Goal: Task Accomplishment & Management: Manage account settings

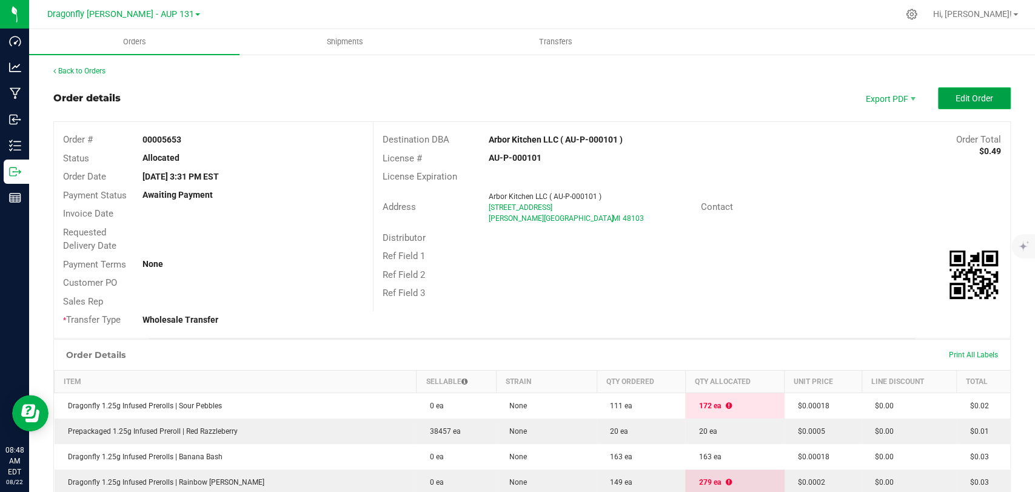
click at [957, 93] on span "Edit Order" at bounding box center [975, 98] width 38 height 10
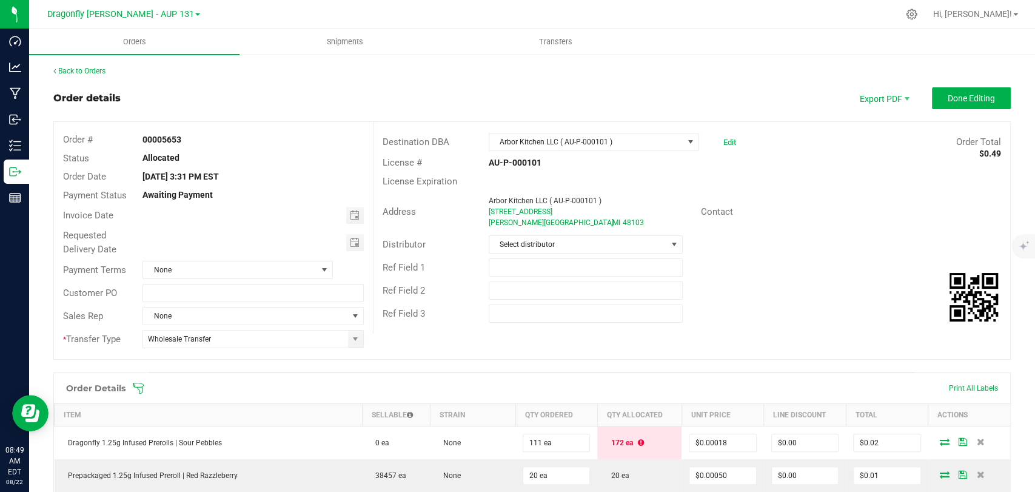
click at [602, 90] on div "Order details Export PDF Done Editing" at bounding box center [531, 98] width 957 height 22
click at [725, 89] on div "Order details Export PDF Done Editing" at bounding box center [531, 98] width 957 height 22
click at [713, 16] on div at bounding box center [557, 14] width 681 height 24
click at [694, 16] on div at bounding box center [557, 14] width 681 height 24
click at [660, 15] on div at bounding box center [557, 14] width 681 height 24
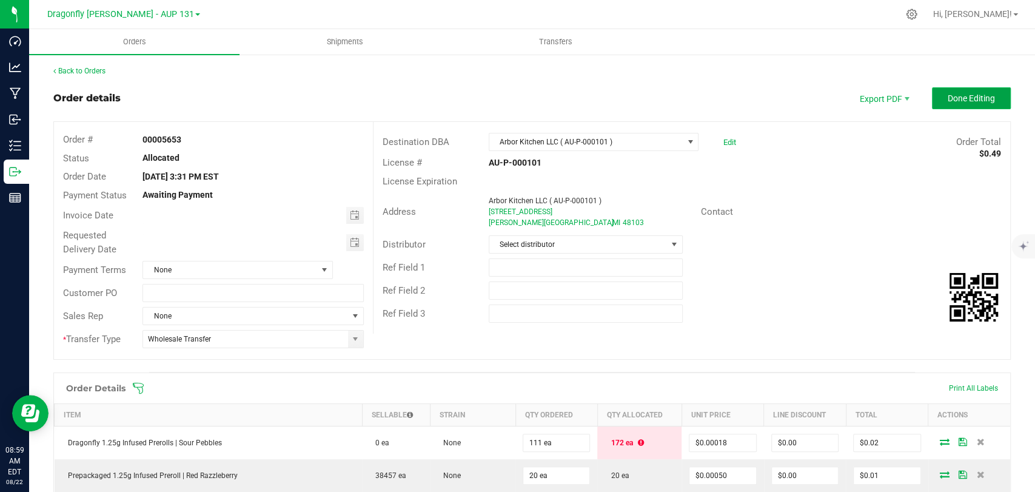
click at [991, 89] on button "Done Editing" at bounding box center [971, 98] width 79 height 22
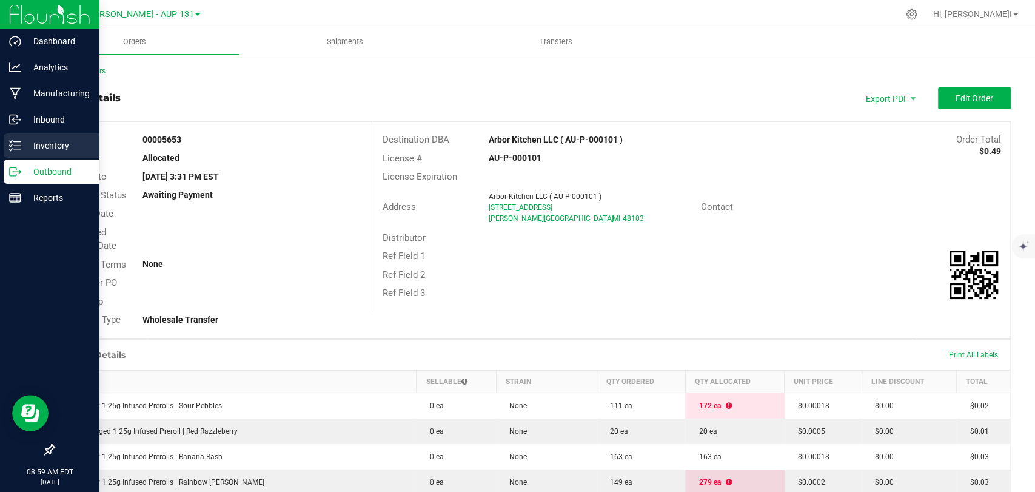
click at [5, 144] on div "Inventory" at bounding box center [52, 145] width 96 height 24
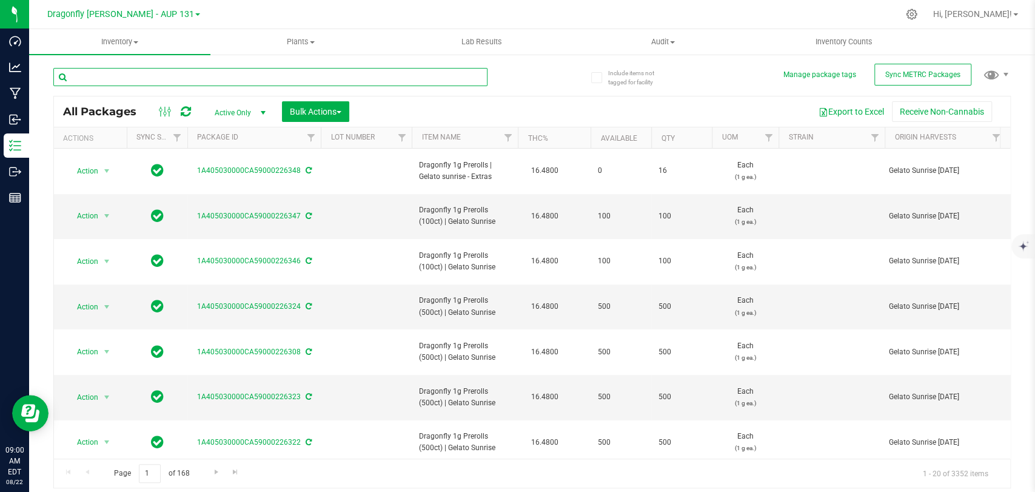
click at [211, 68] on input "text" at bounding box center [270, 77] width 434 height 18
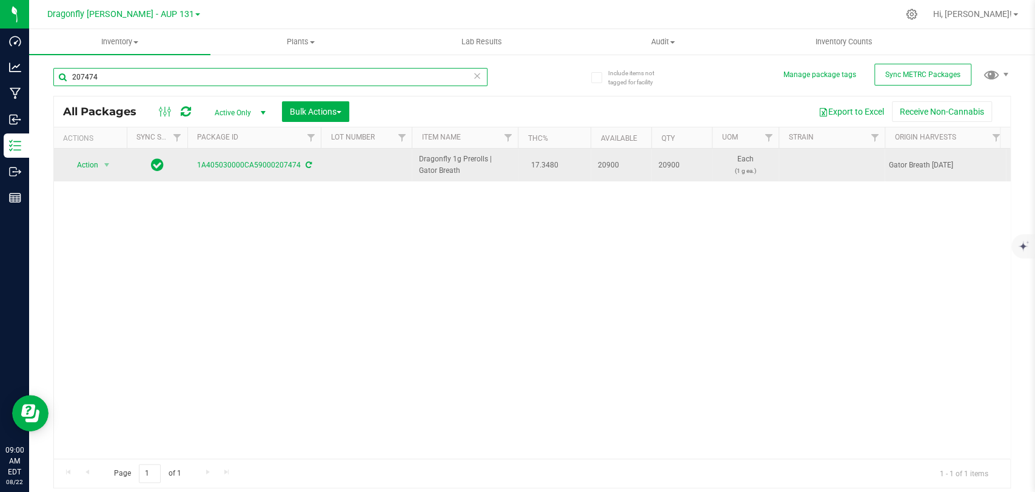
type input "207474"
drag, startPoint x: 468, startPoint y: 170, endPoint x: 399, endPoint y: 157, distance: 70.4
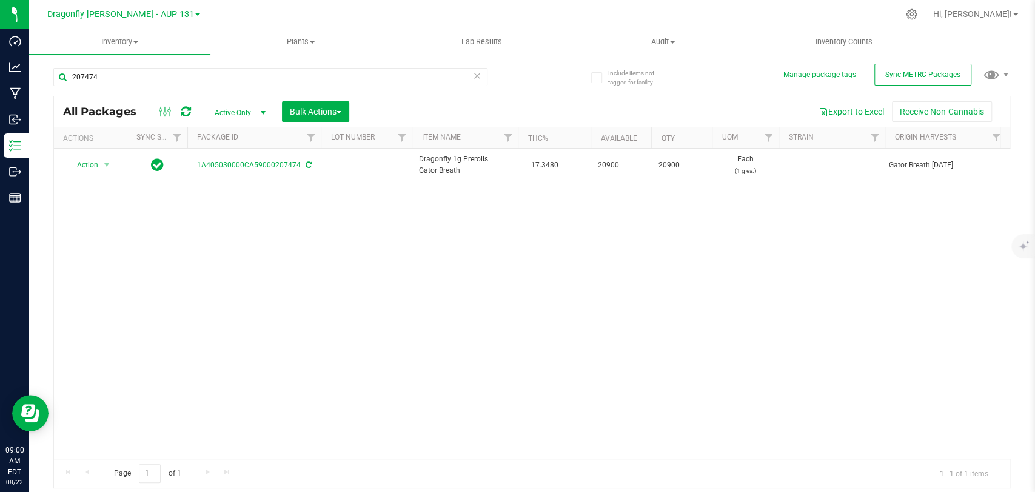
click at [301, 199] on div "Action Action Adjust qty Create package Edit attributes Global inventory Locate…" at bounding box center [532, 304] width 956 height 310
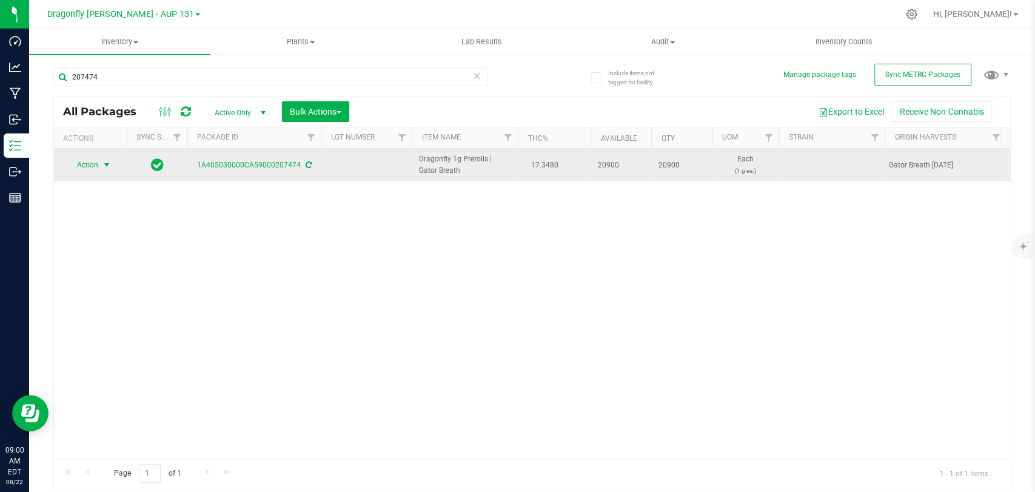
click at [97, 157] on span "Action" at bounding box center [82, 164] width 33 height 17
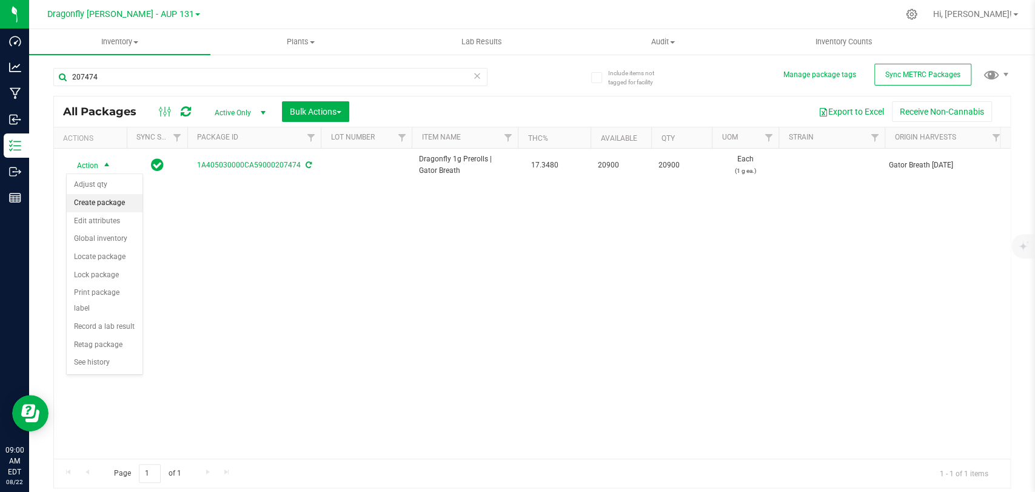
click at [104, 194] on li "Create package" at bounding box center [105, 203] width 76 height 18
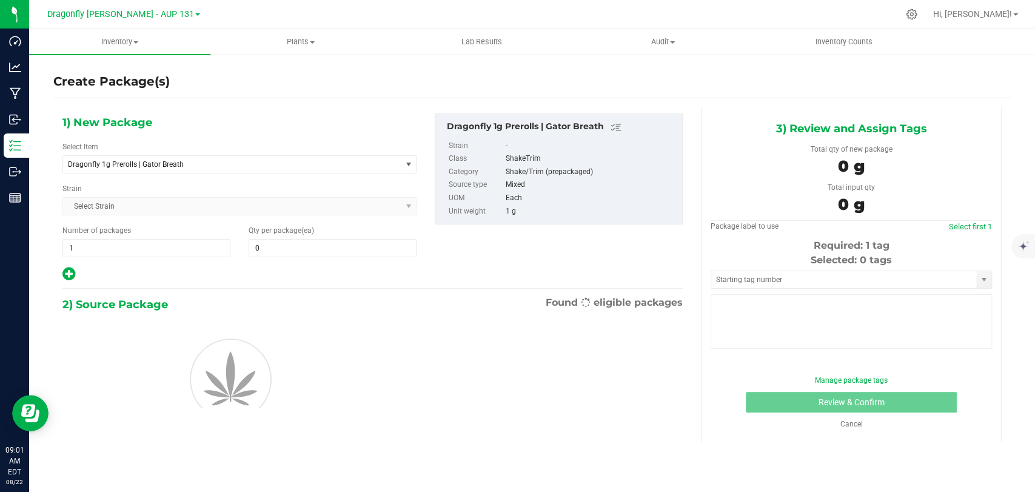
type input "0"
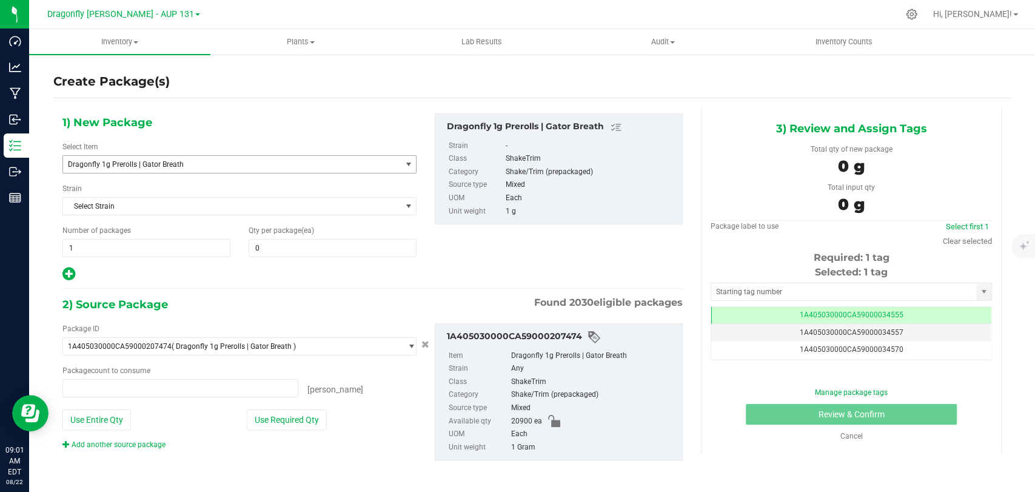
type input "0 ea"
click at [193, 161] on span "Dragonfly 1g Prerolls | Gator Breath" at bounding box center [225, 164] width 315 height 8
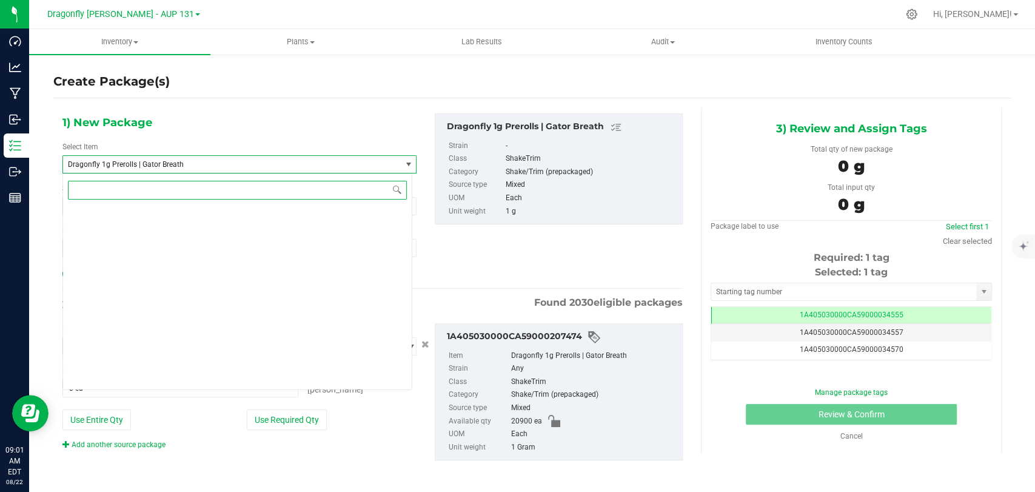
scroll to position [27505, 0]
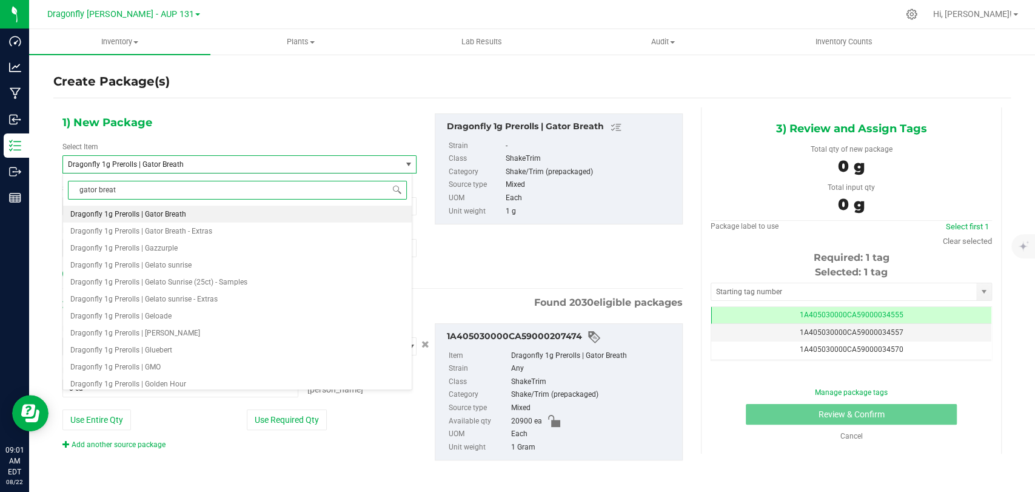
type input "gator breath"
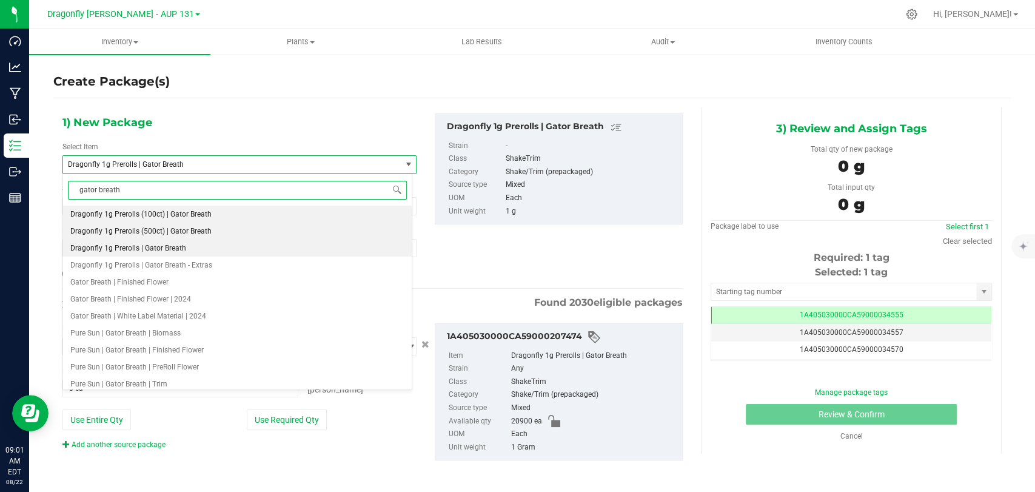
click at [195, 233] on span "Dragonfly 1g Prerolls (500ct) | Gator Breath" at bounding box center [140, 231] width 141 height 8
type input "0"
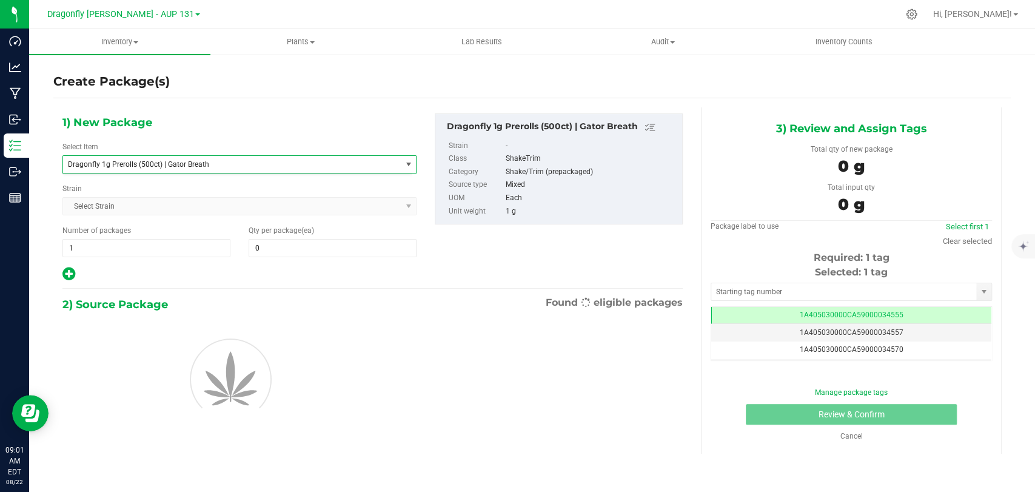
scroll to position [23770, 0]
click at [189, 249] on span "1 1" at bounding box center [146, 248] width 168 height 18
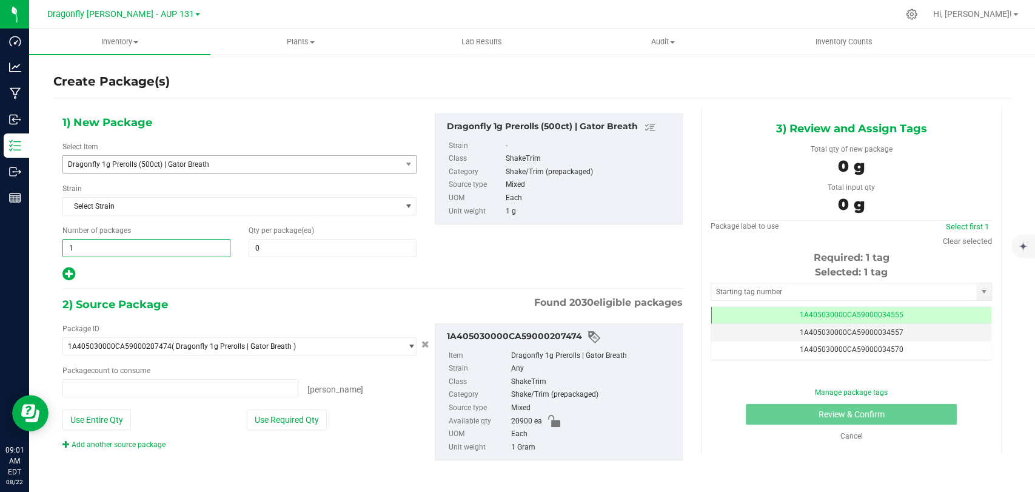
type input "0 ea"
type input "41"
type input "00"
type input "0"
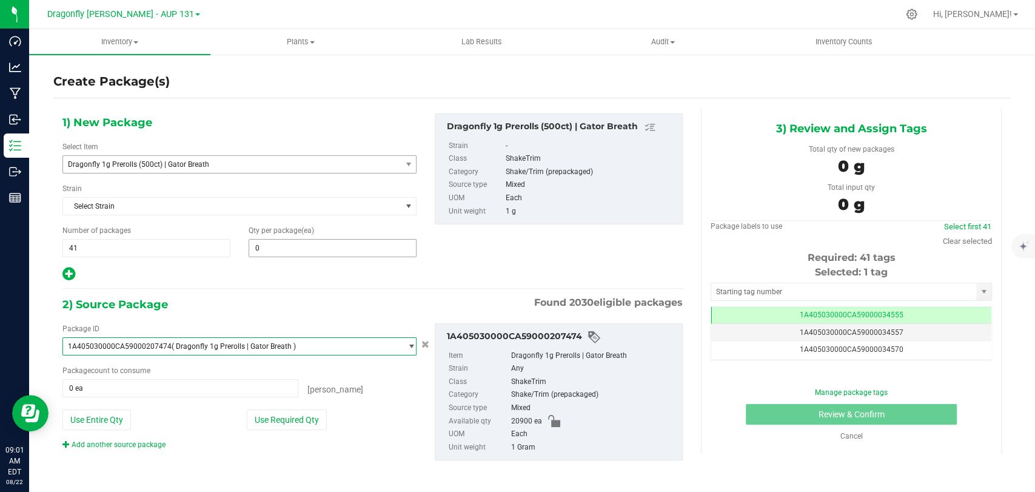
click at [277, 242] on span "0 0" at bounding box center [333, 248] width 168 height 18
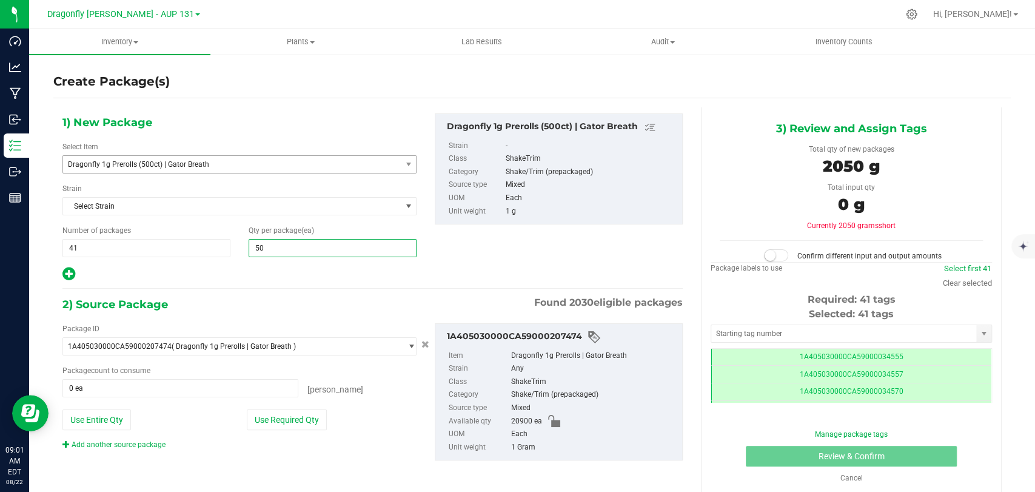
type input "500"
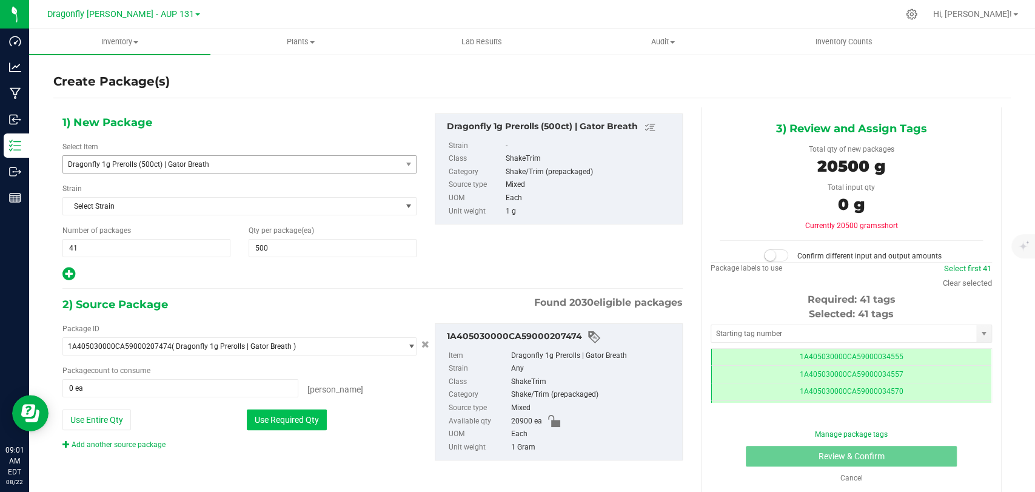
click at [311, 426] on button "Use Required Qty" at bounding box center [287, 419] width 80 height 21
type input "20500 ea"
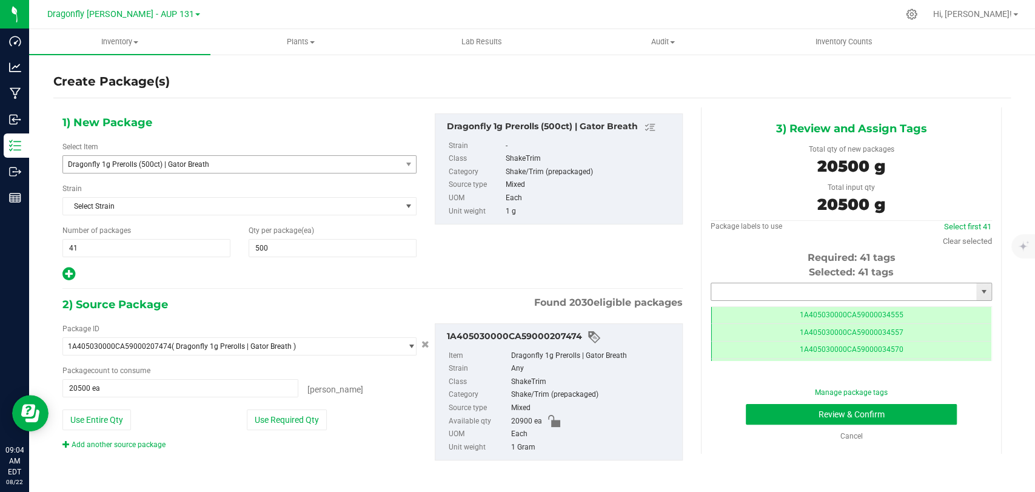
click at [776, 285] on input "text" at bounding box center [843, 291] width 265 height 17
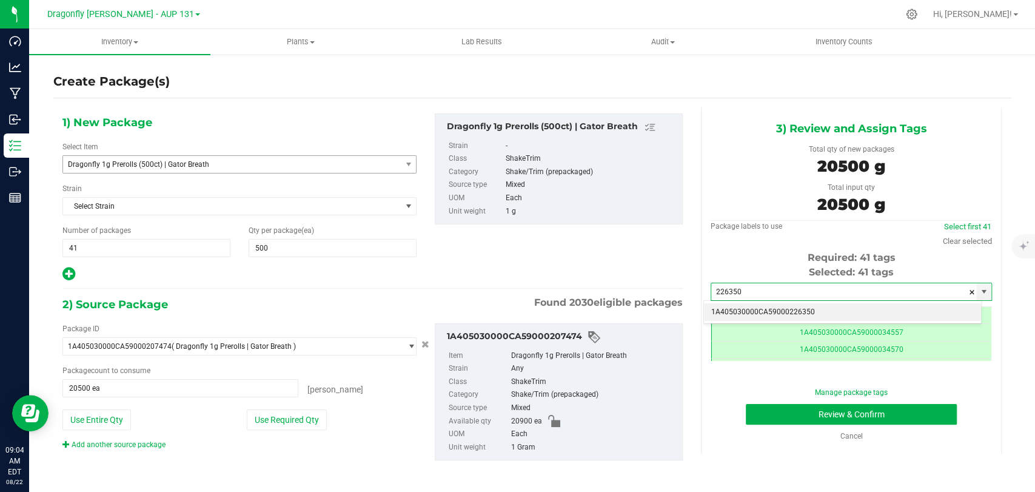
click at [837, 318] on li "1A405030000CA59000226350" at bounding box center [842, 312] width 277 height 18
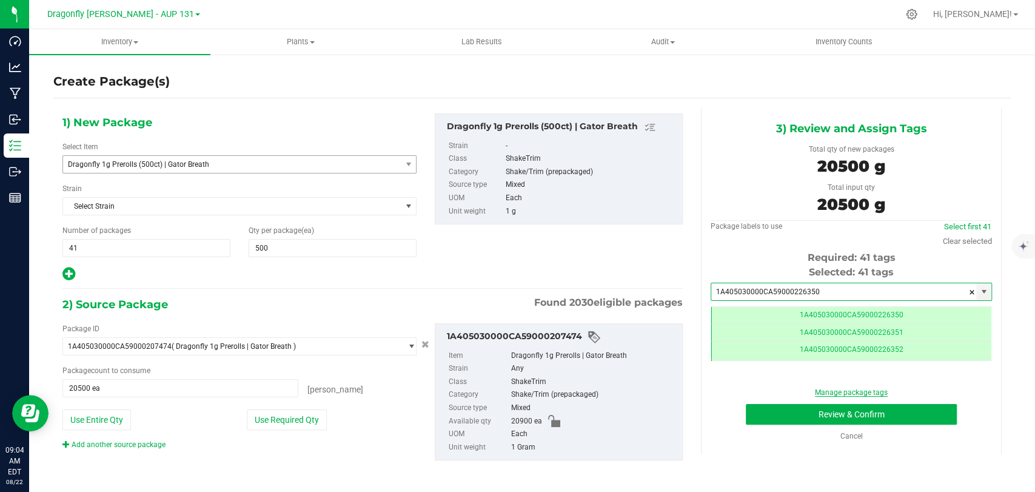
scroll to position [0, 0]
type input "1A405030000CA59000226350"
click at [796, 414] on button "Review & Confirm" at bounding box center [851, 414] width 210 height 21
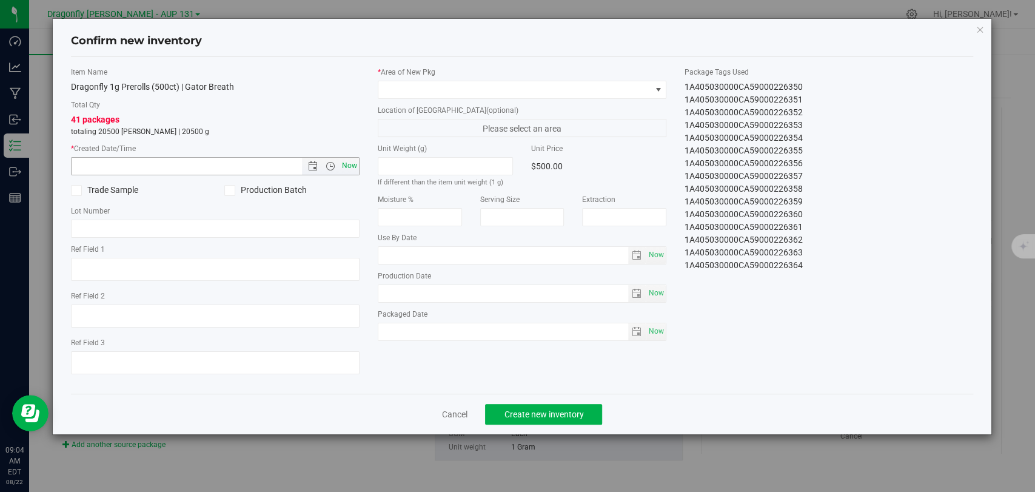
click at [352, 161] on span "Now" at bounding box center [350, 166] width 21 height 18
type input "[DATE] 9:04 AM"
click at [443, 79] on div "* Area of [GEOGRAPHIC_DATA]" at bounding box center [522, 83] width 289 height 32
click at [437, 89] on span at bounding box center [514, 89] width 272 height 17
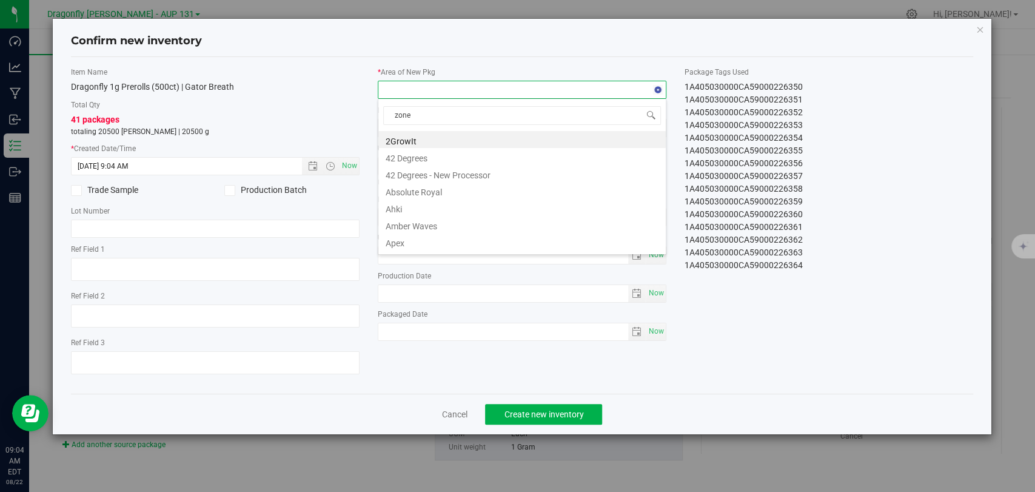
type input "zone 1"
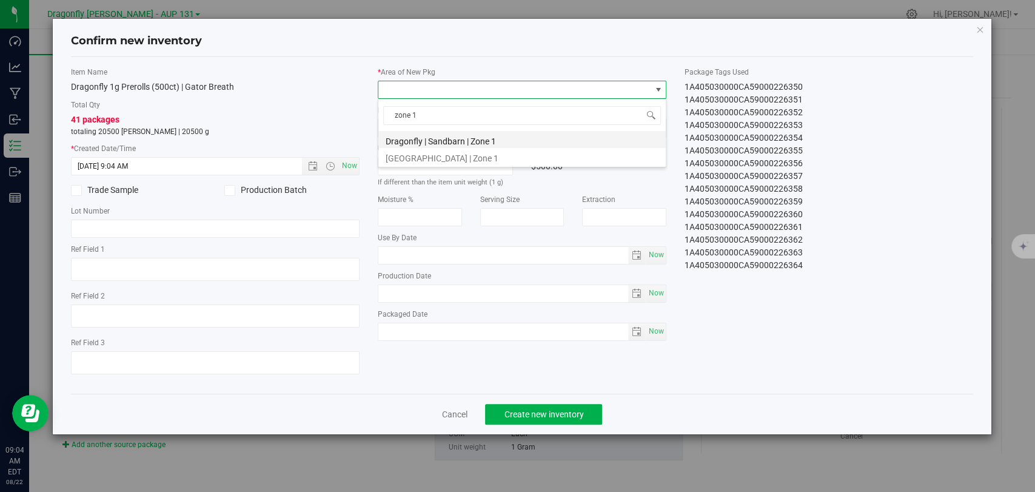
click at [461, 144] on li "Dragonfly | Sandbarn | Zone 1" at bounding box center [521, 139] width 287 height 17
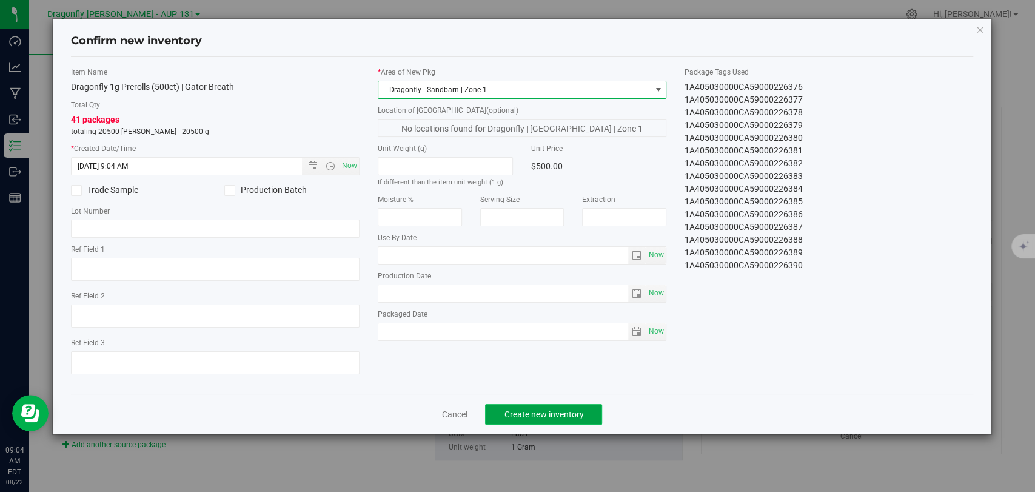
click at [586, 415] on button "Create new inventory" at bounding box center [543, 414] width 117 height 21
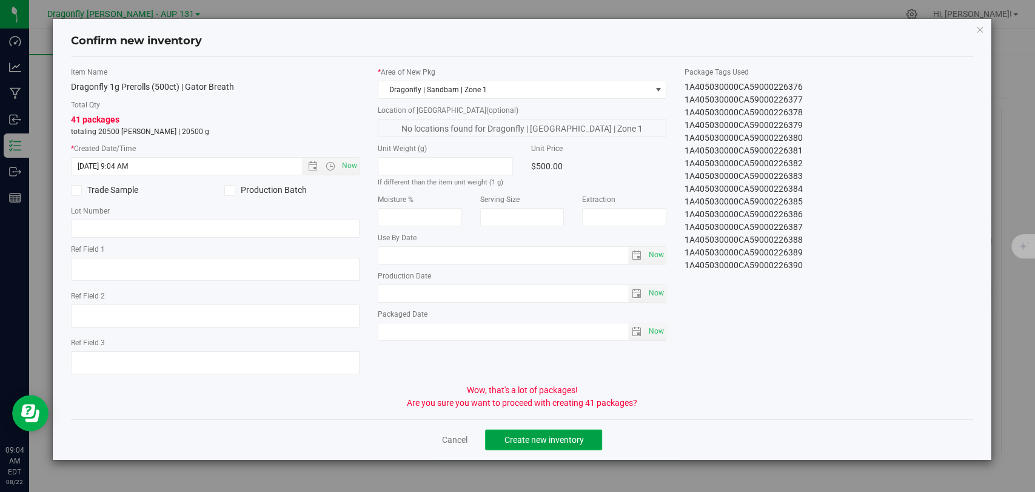
click at [545, 429] on button "Create new inventory" at bounding box center [543, 439] width 117 height 21
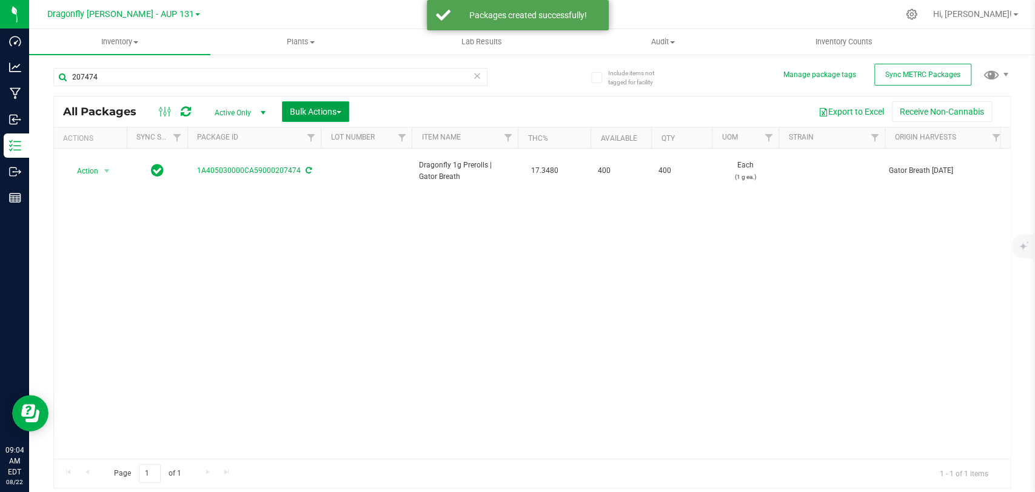
click at [327, 104] on button "Bulk Actions" at bounding box center [315, 111] width 67 height 21
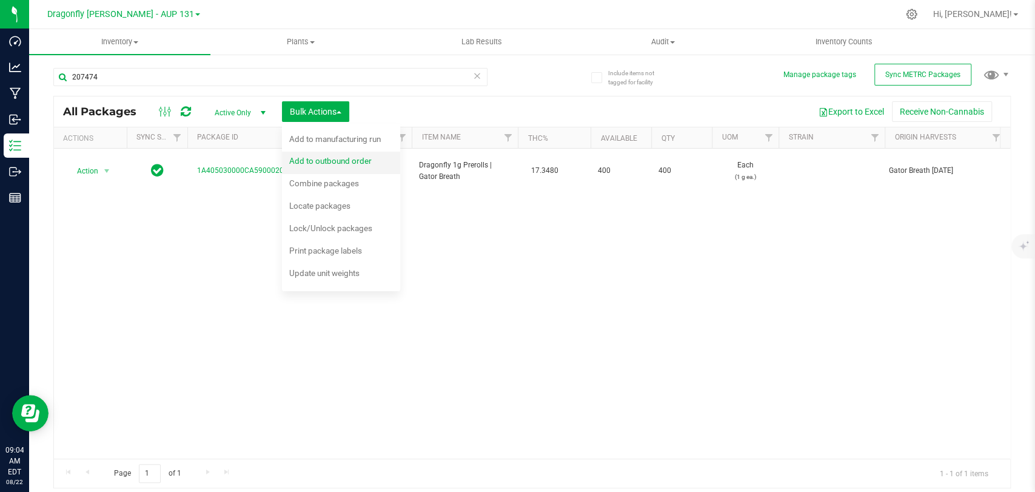
click at [353, 161] on span "Add to outbound order" at bounding box center [330, 161] width 82 height 10
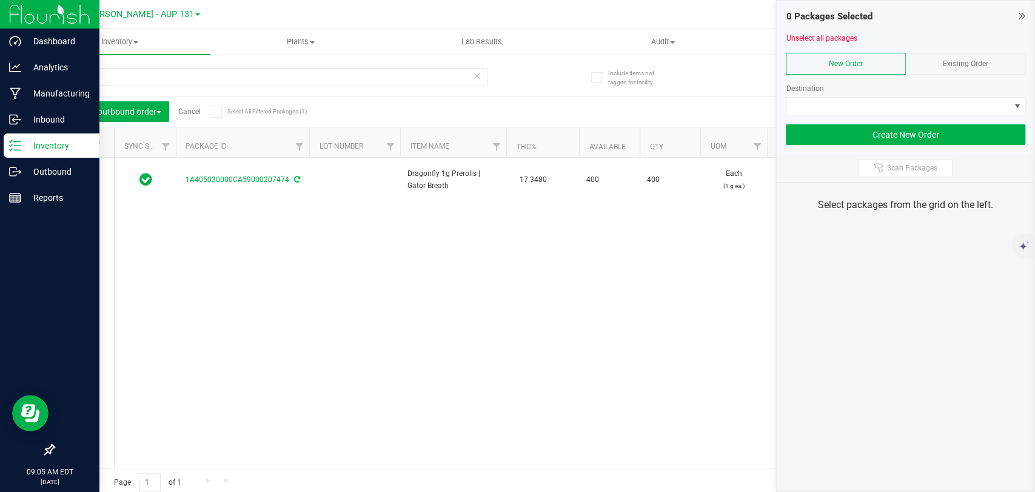
click at [28, 142] on p "Inventory" at bounding box center [57, 145] width 73 height 15
click at [41, 183] on div "Outbound" at bounding box center [52, 171] width 96 height 24
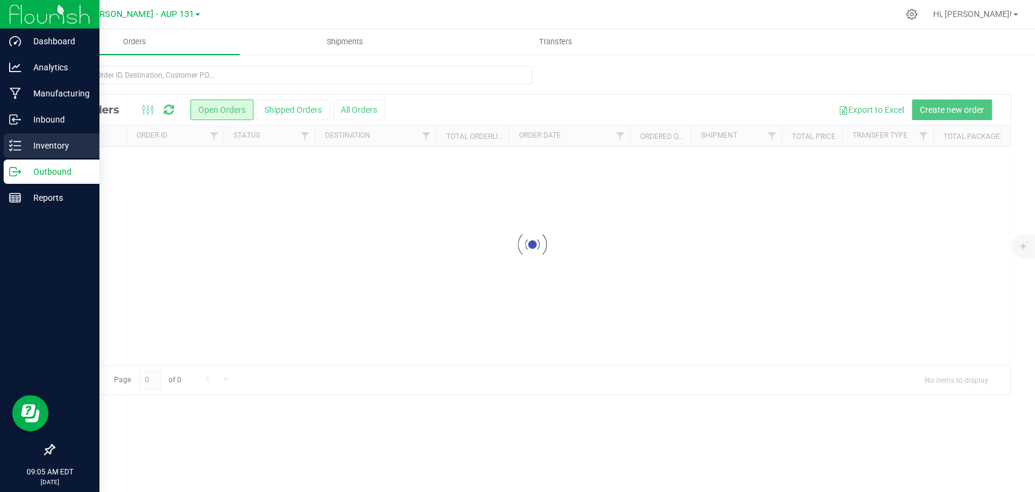
click at [55, 150] on p "Inventory" at bounding box center [57, 145] width 73 height 15
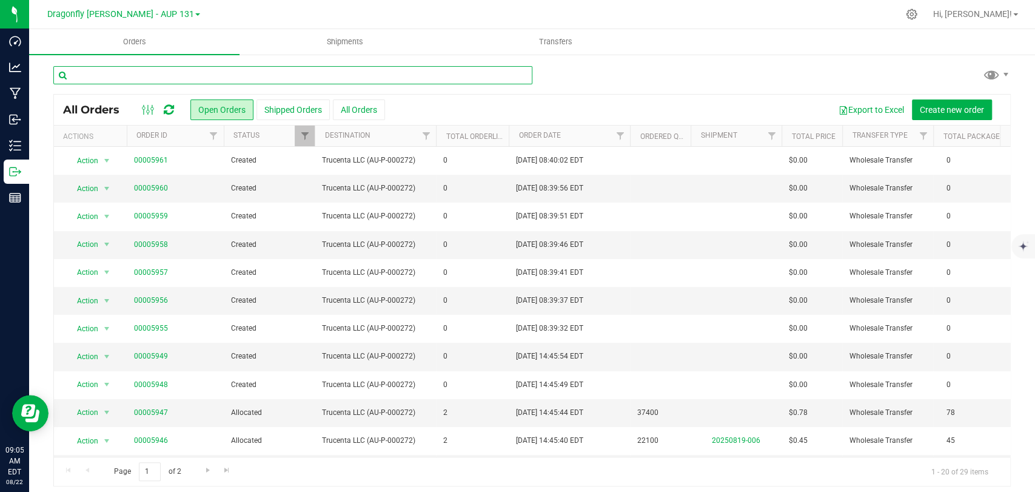
click at [169, 70] on input "text" at bounding box center [292, 75] width 479 height 18
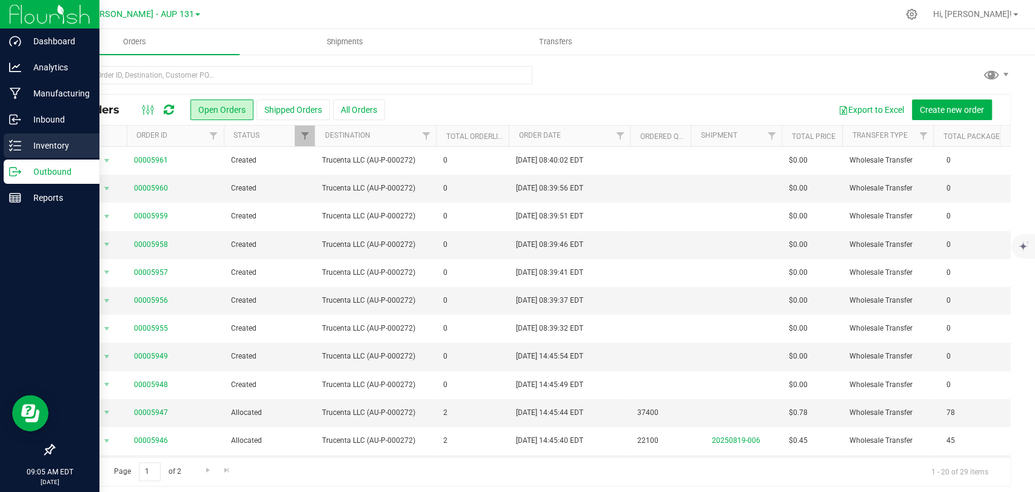
click at [52, 149] on p "Inventory" at bounding box center [57, 145] width 73 height 15
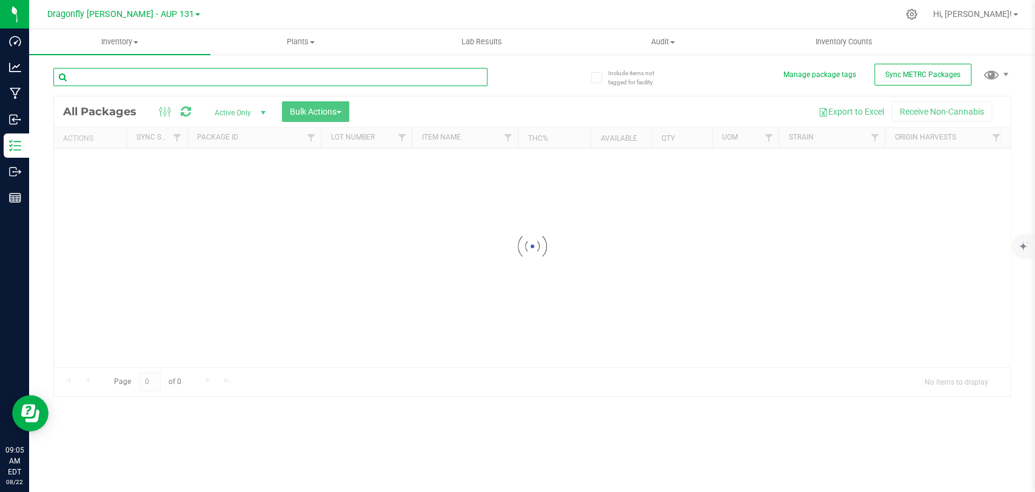
click at [221, 73] on input "text" at bounding box center [270, 77] width 434 height 18
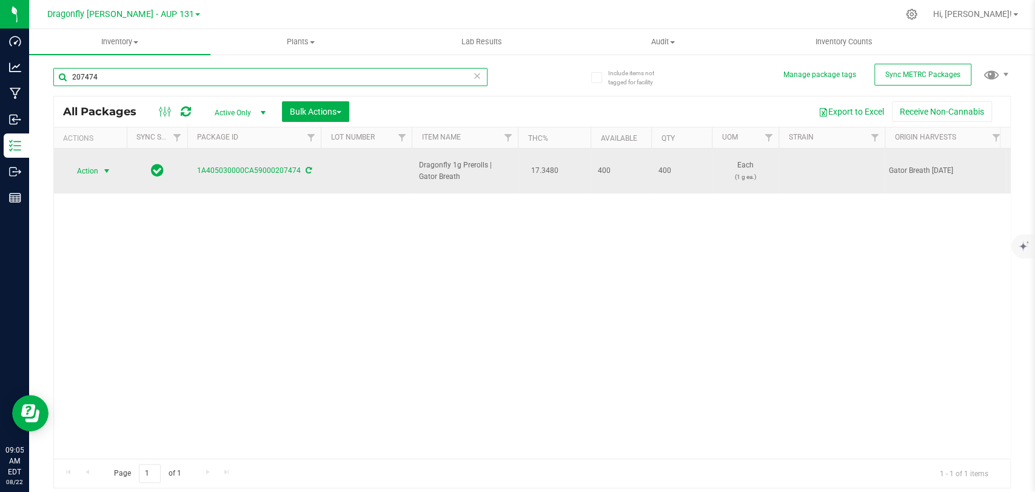
type input "207474"
click at [107, 166] on span "select" at bounding box center [107, 171] width 10 height 10
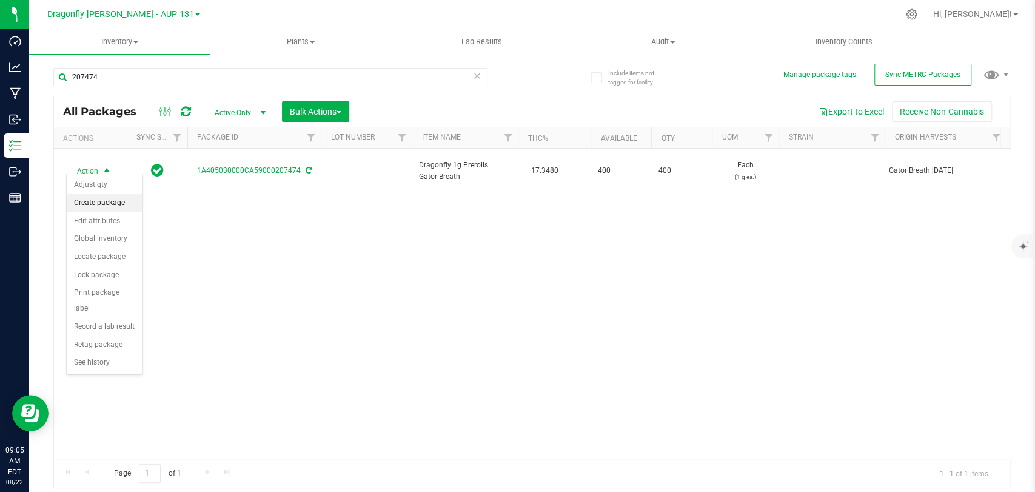
click at [110, 203] on li "Create package" at bounding box center [105, 203] width 76 height 18
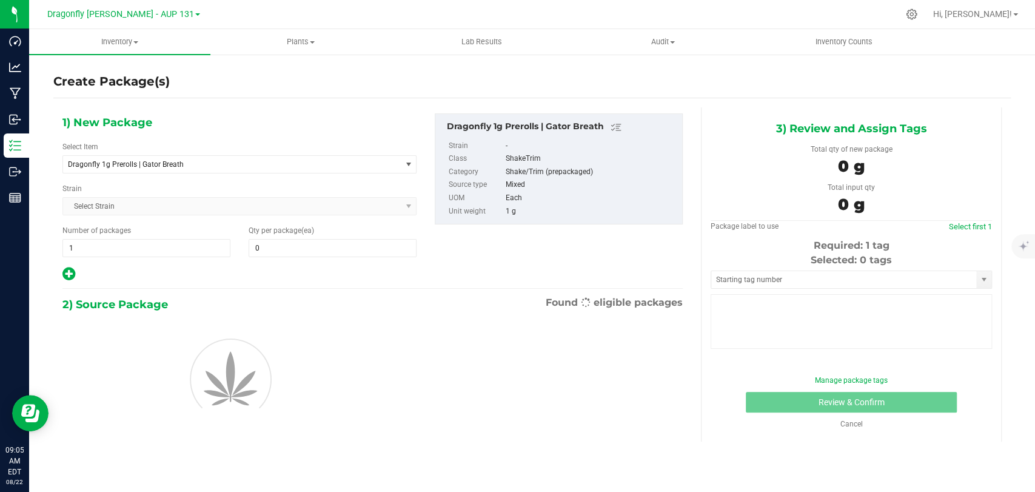
type input "0"
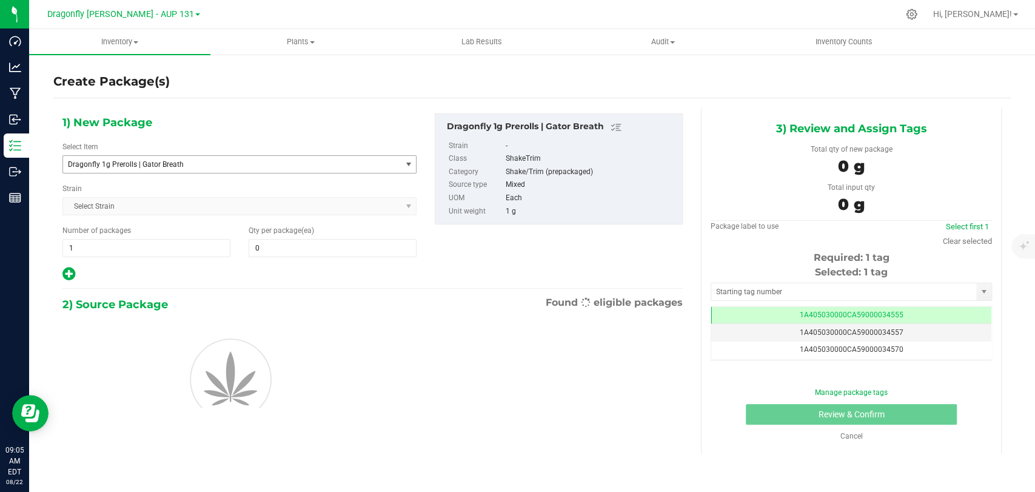
click at [264, 161] on span "Dragonfly 1g Prerolls | Gator Breath" at bounding box center [225, 164] width 315 height 8
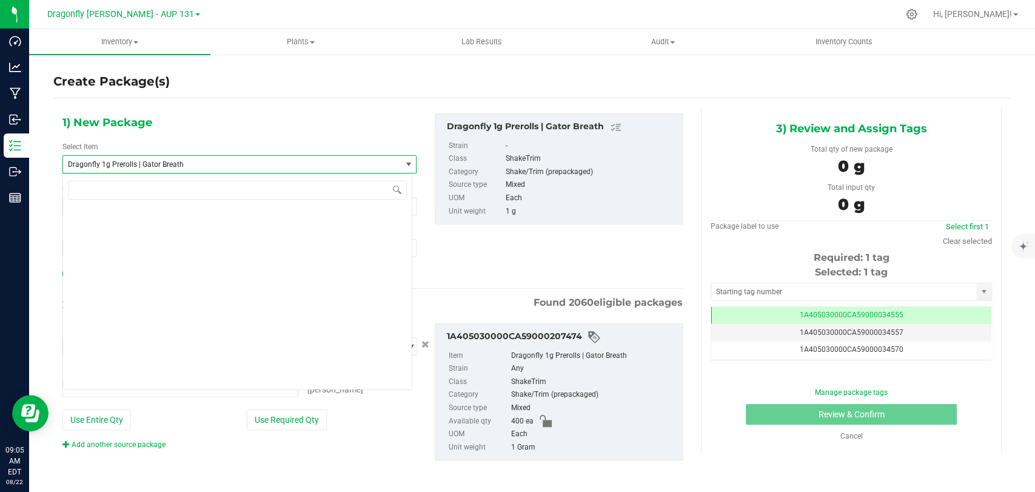
type input "0 ea"
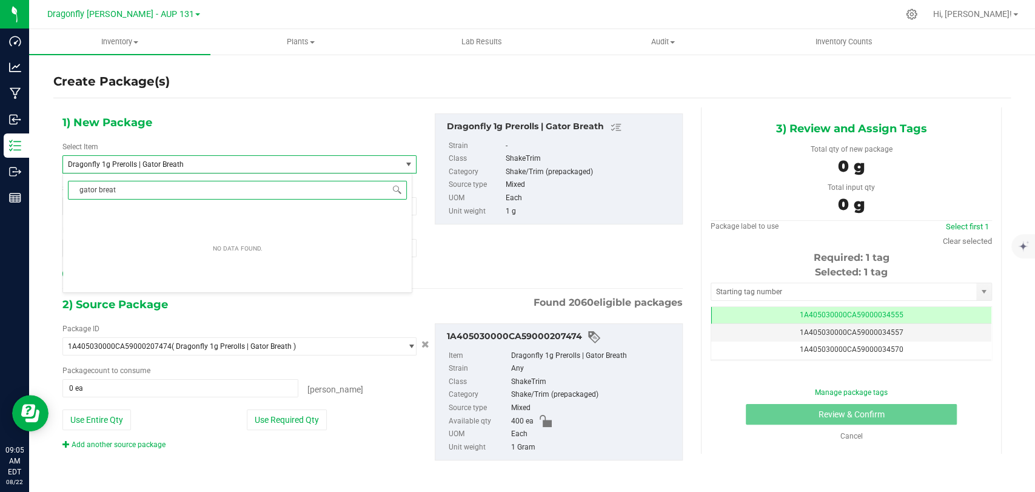
type input "gator breath"
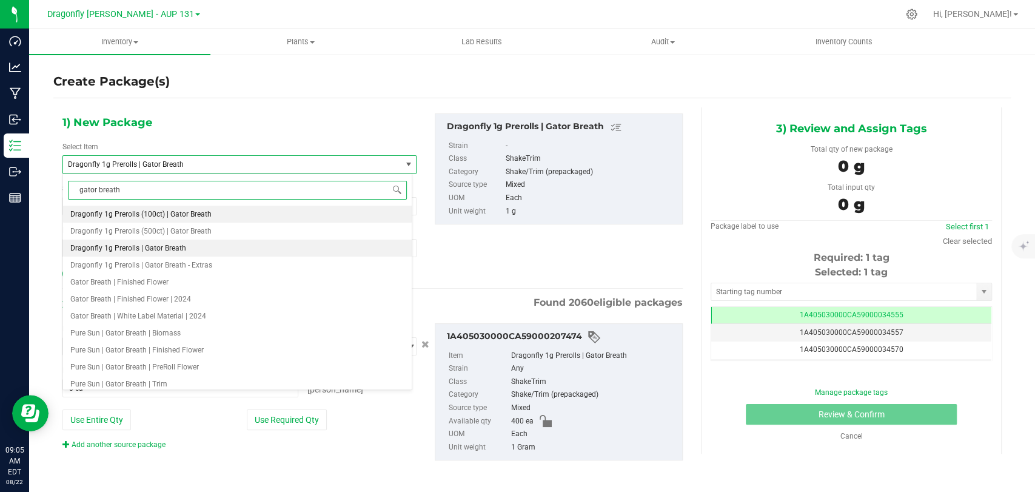
click at [217, 215] on li "Dragonfly 1g Prerolls (100ct) | Gator Breath" at bounding box center [237, 214] width 349 height 17
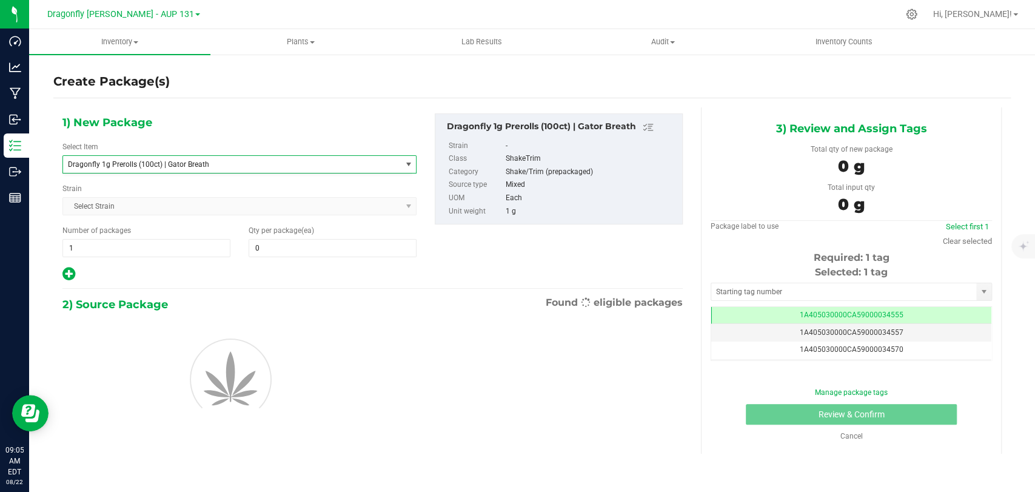
type input "0"
click at [185, 240] on span "1 1" at bounding box center [146, 248] width 168 height 18
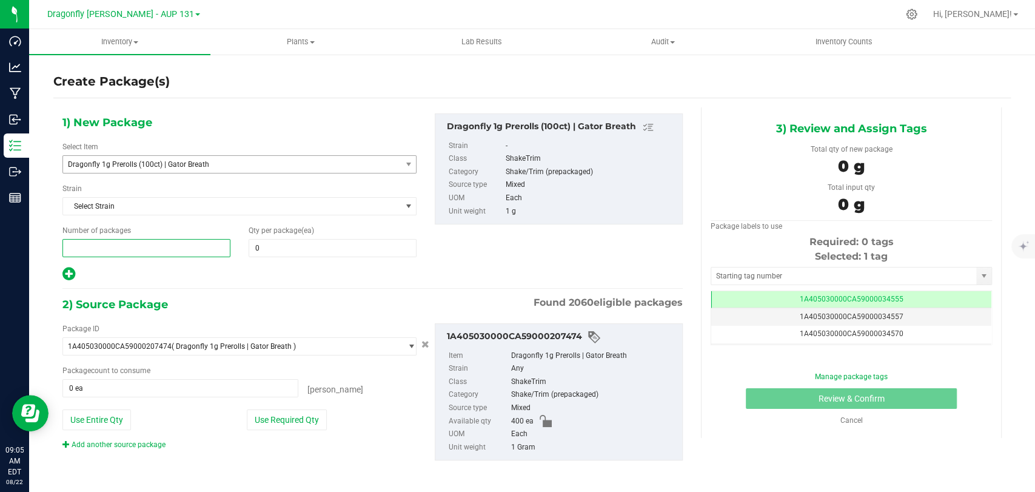
type input "3"
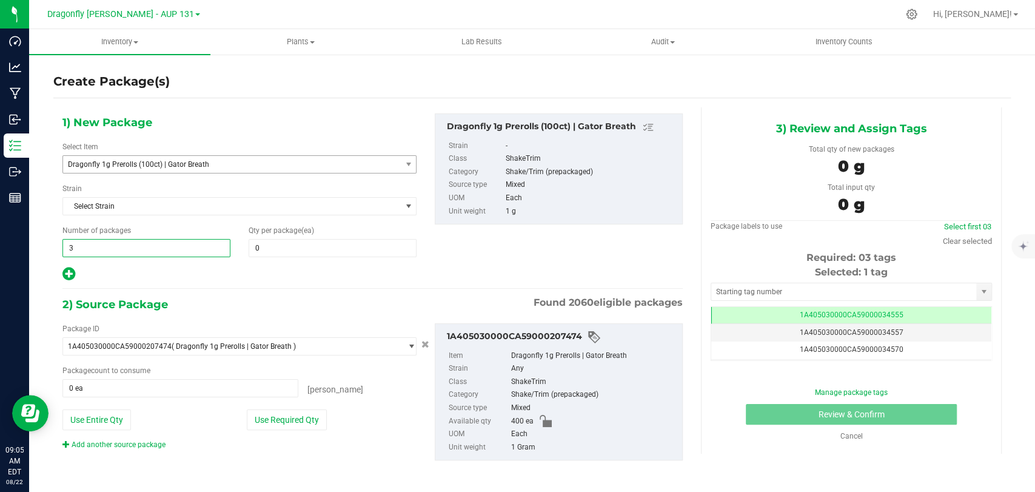
type input "3"
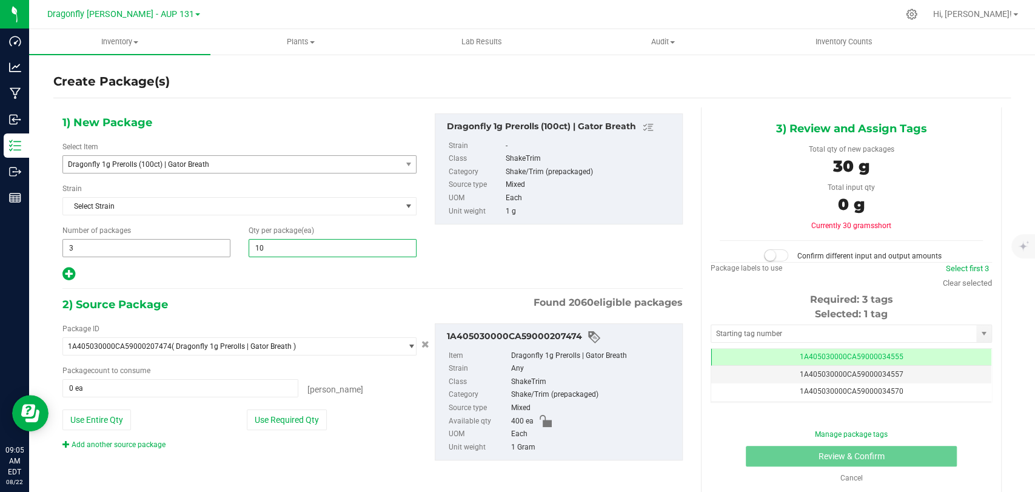
type input "100"
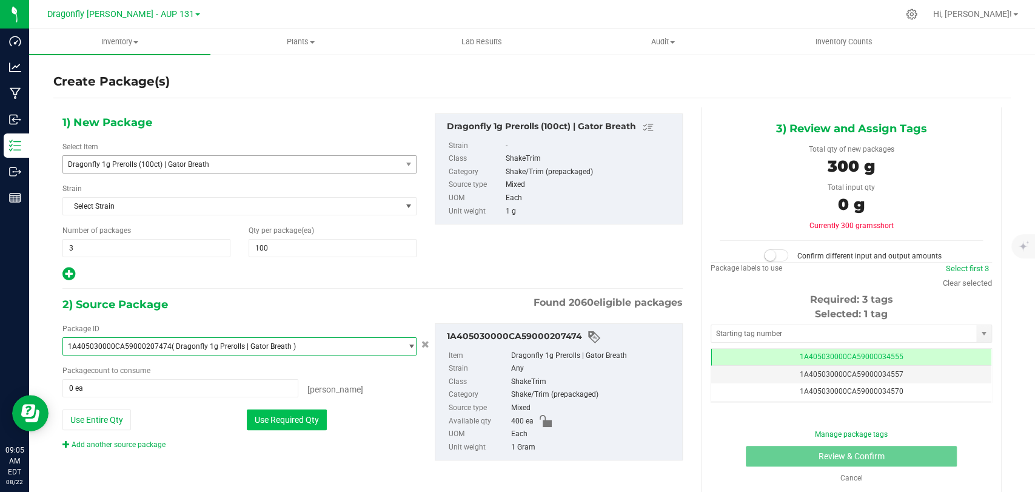
click at [272, 420] on button "Use Required Qty" at bounding box center [287, 419] width 80 height 21
type input "300 ea"
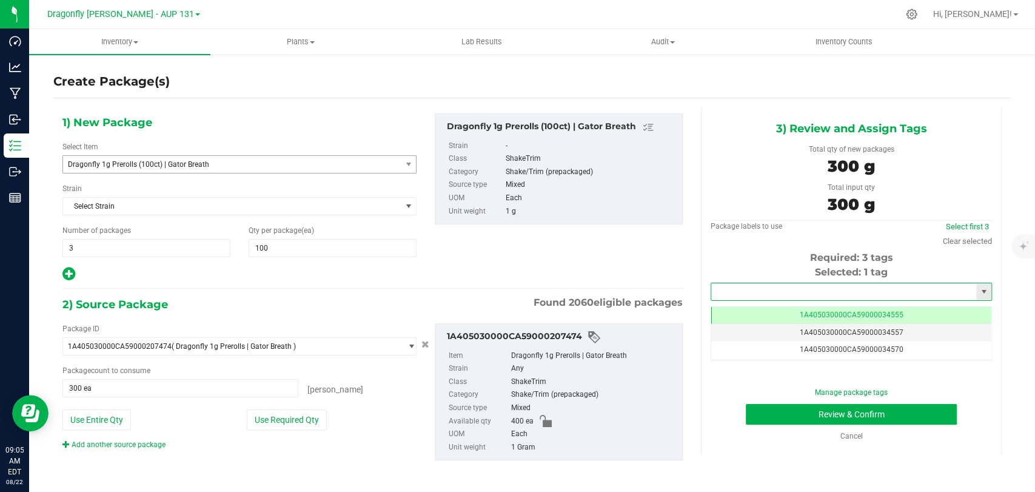
click at [742, 291] on input "text" at bounding box center [843, 291] width 265 height 17
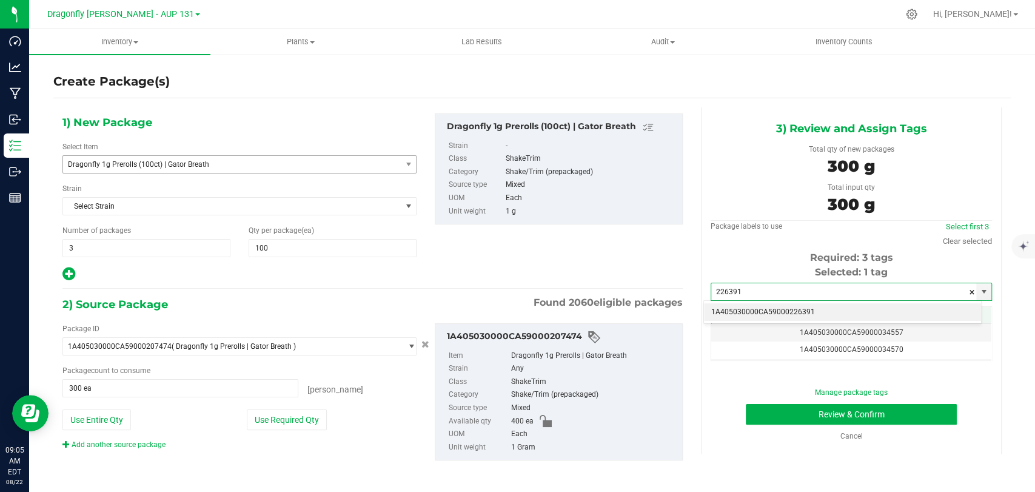
drag, startPoint x: 742, startPoint y: 310, endPoint x: 753, endPoint y: 309, distance: 10.3
click at [744, 309] on li "1A405030000CA59000226391" at bounding box center [842, 312] width 277 height 18
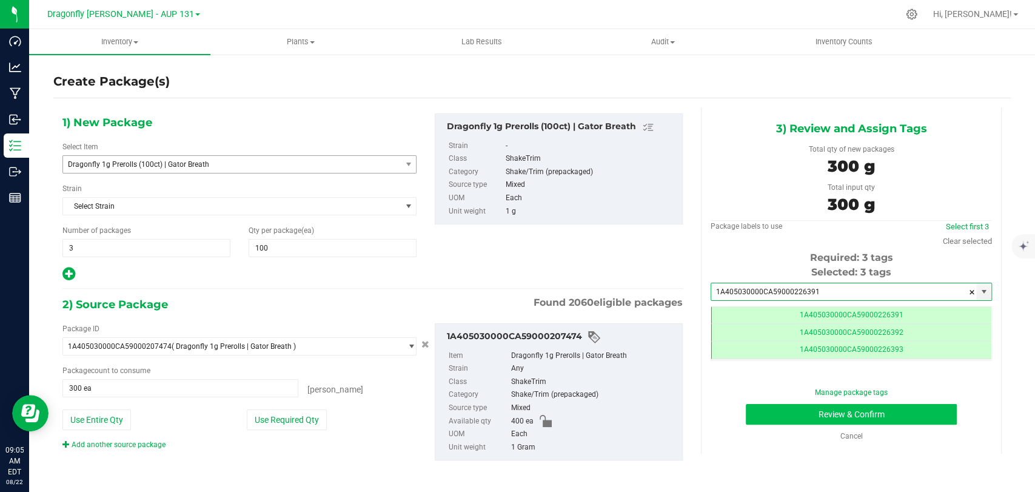
scroll to position [0, 0]
type input "1A405030000CA59000226391"
click at [796, 408] on button "Review & Confirm" at bounding box center [851, 414] width 210 height 21
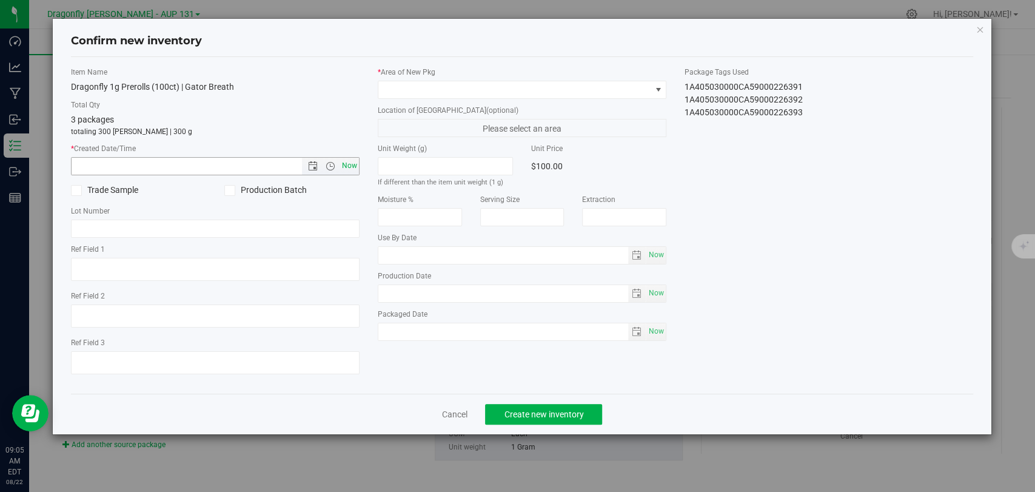
click at [349, 163] on span "Now" at bounding box center [350, 166] width 21 height 18
type input "[DATE] 9:05 AM"
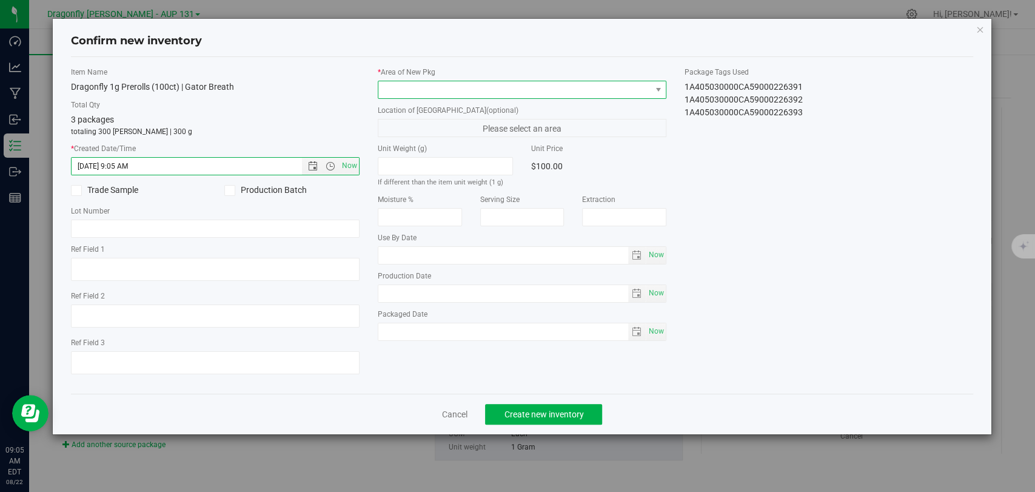
click at [435, 91] on span at bounding box center [514, 89] width 272 height 17
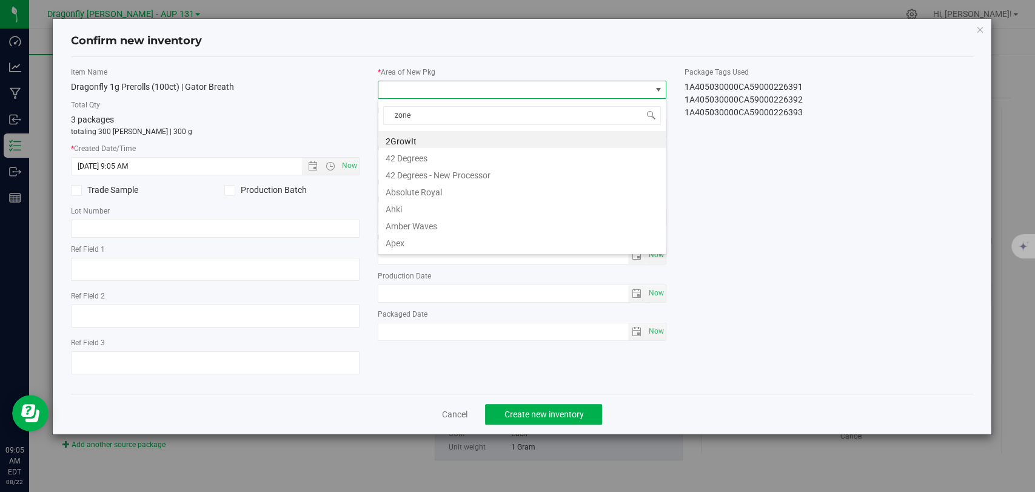
type input "zone 1"
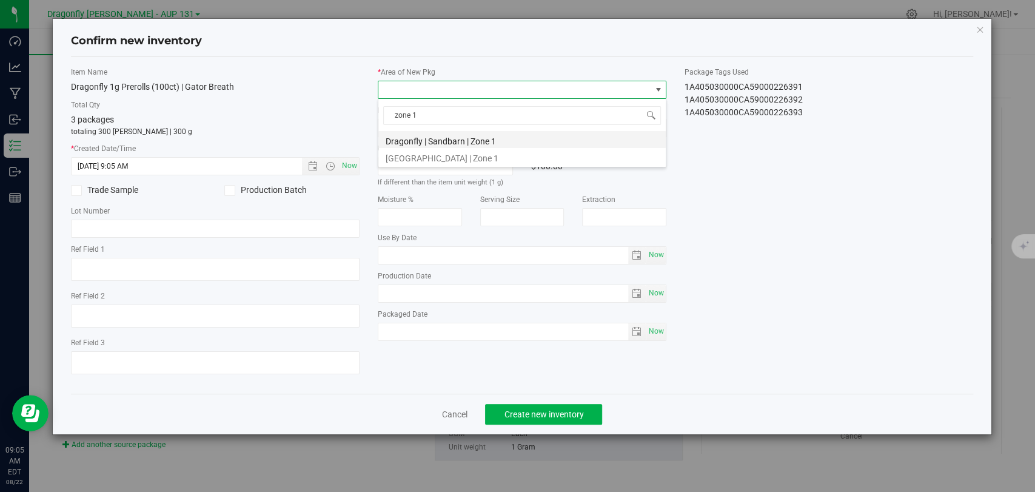
click at [480, 133] on li "Dragonfly | Sandbarn | Zone 1" at bounding box center [521, 139] width 287 height 17
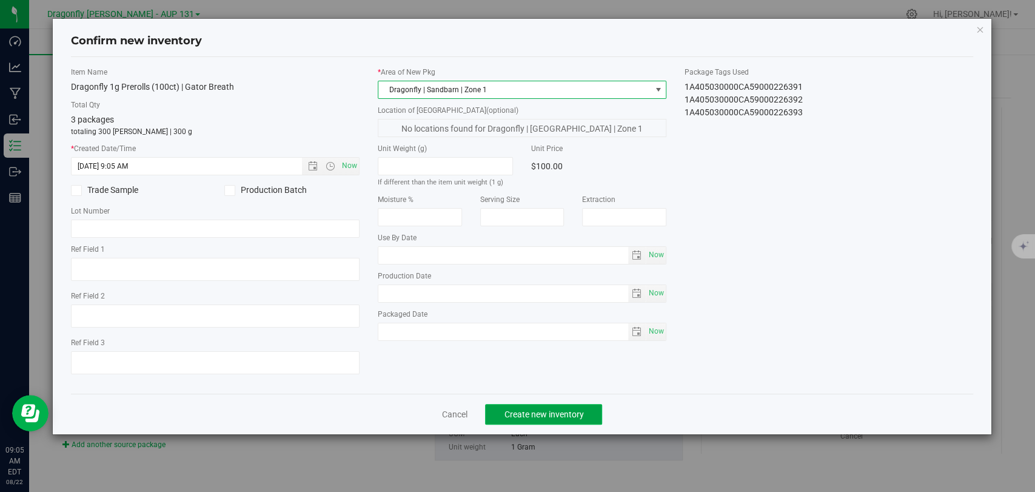
click at [528, 404] on button "Create new inventory" at bounding box center [543, 414] width 117 height 21
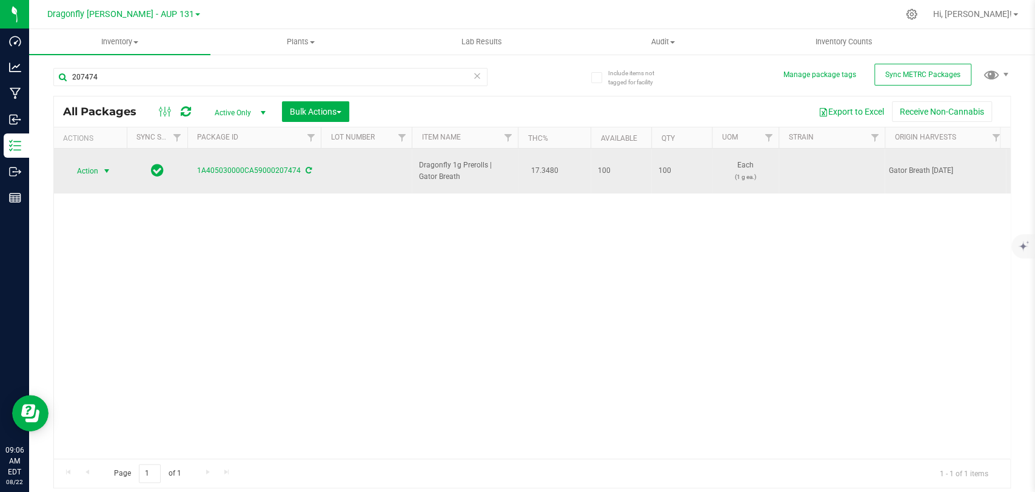
click at [85, 166] on span "Action" at bounding box center [82, 171] width 33 height 17
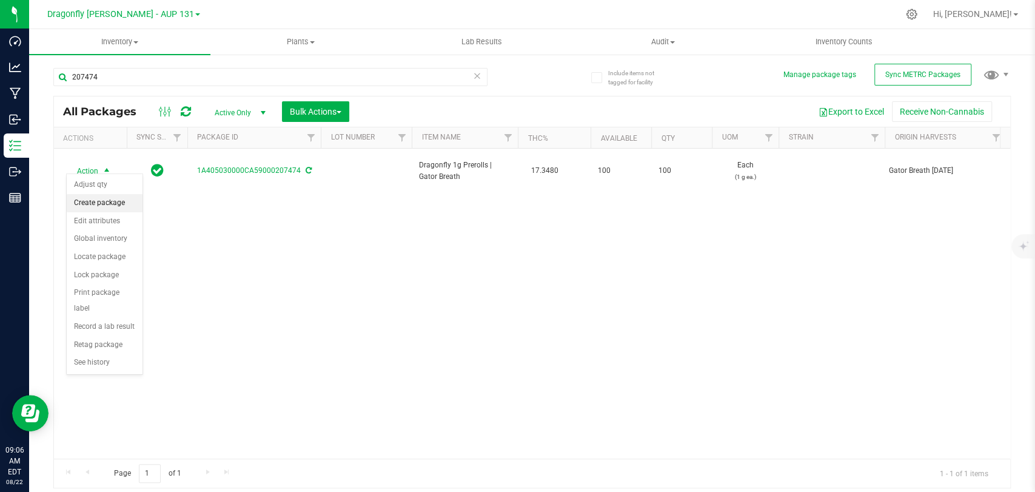
click at [116, 199] on li "Create package" at bounding box center [105, 203] width 76 height 18
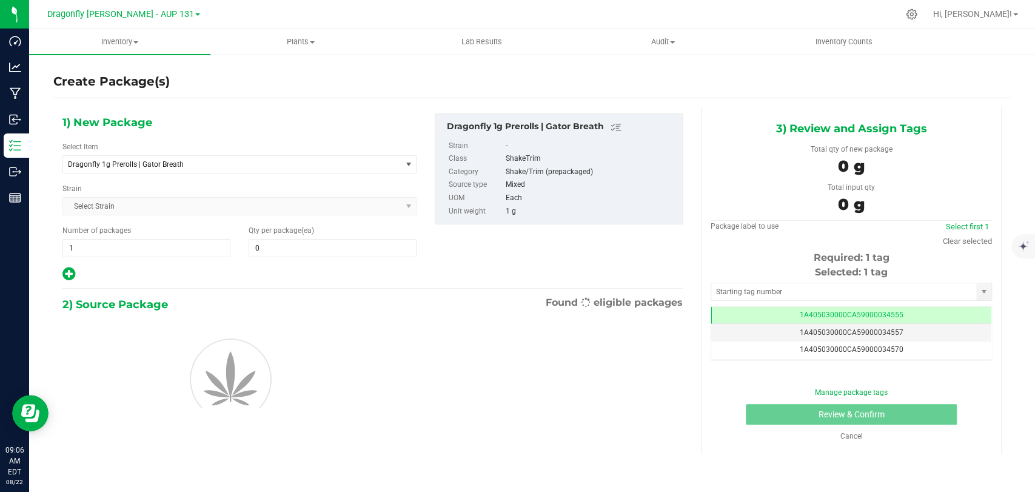
type input "0"
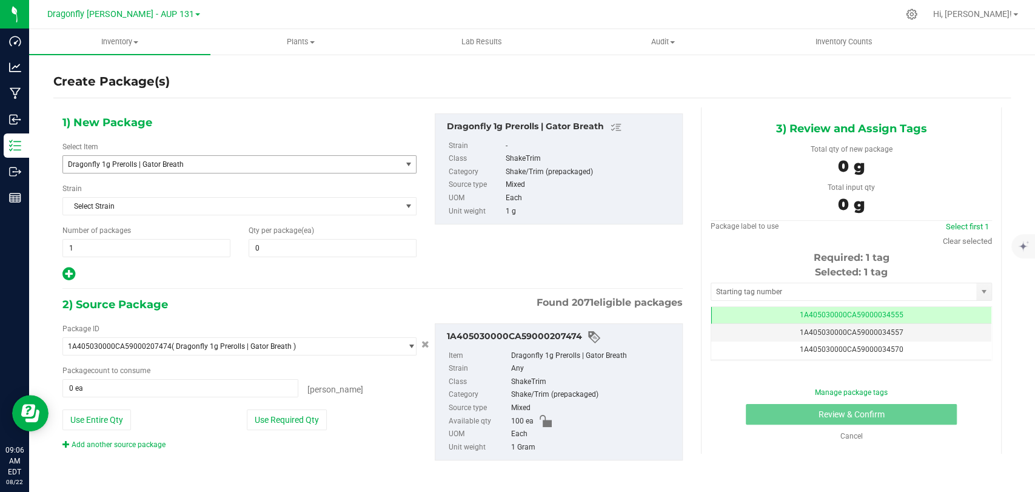
click at [161, 166] on span "Dragonfly 1g Prerolls | Gator Breath" at bounding box center [225, 164] width 315 height 8
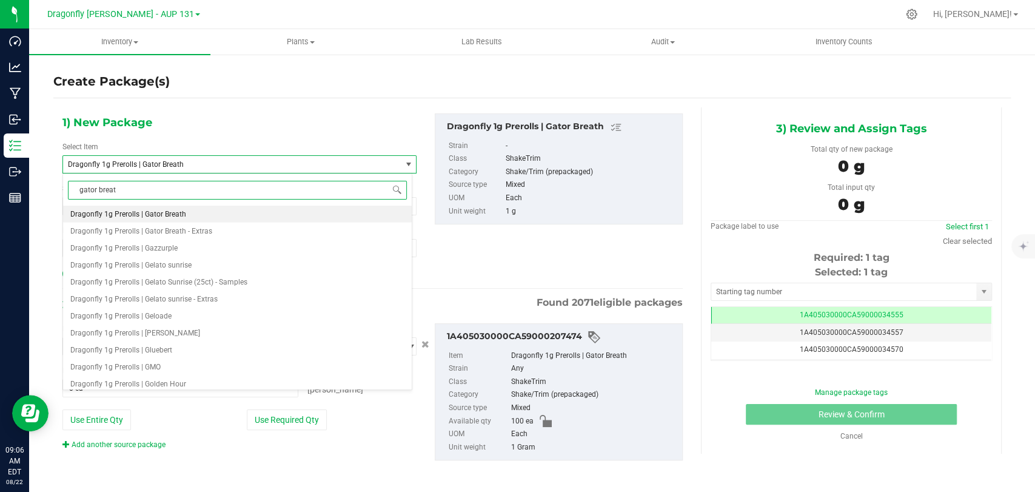
type input "gator breath"
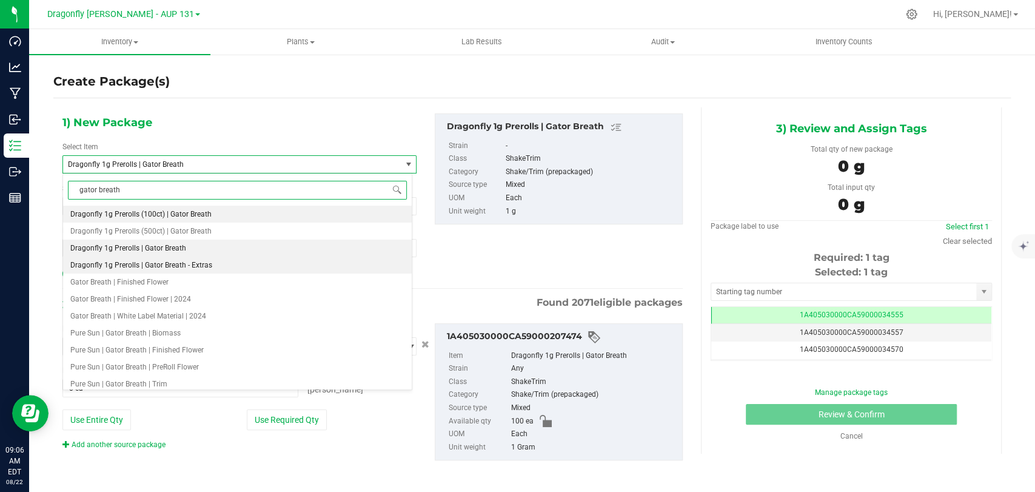
click at [204, 269] on span "Dragonfly 1g Prerolls | Gator Breath - Extras" at bounding box center [141, 265] width 142 height 8
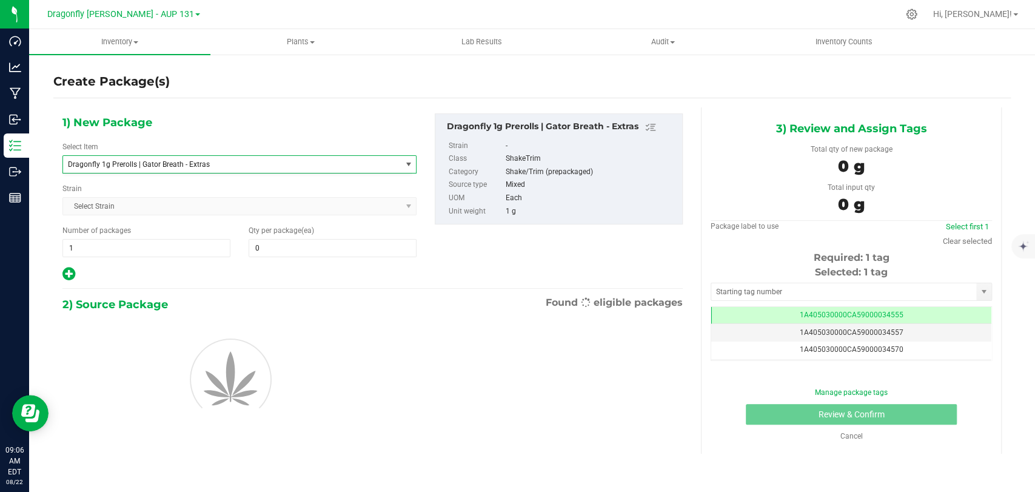
type input "0"
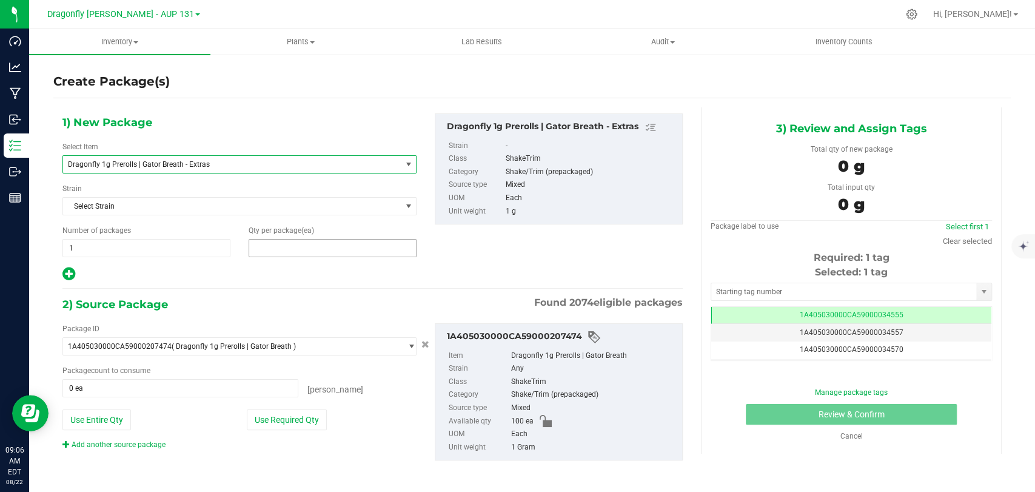
click at [270, 250] on span at bounding box center [333, 248] width 168 height 18
type input "47"
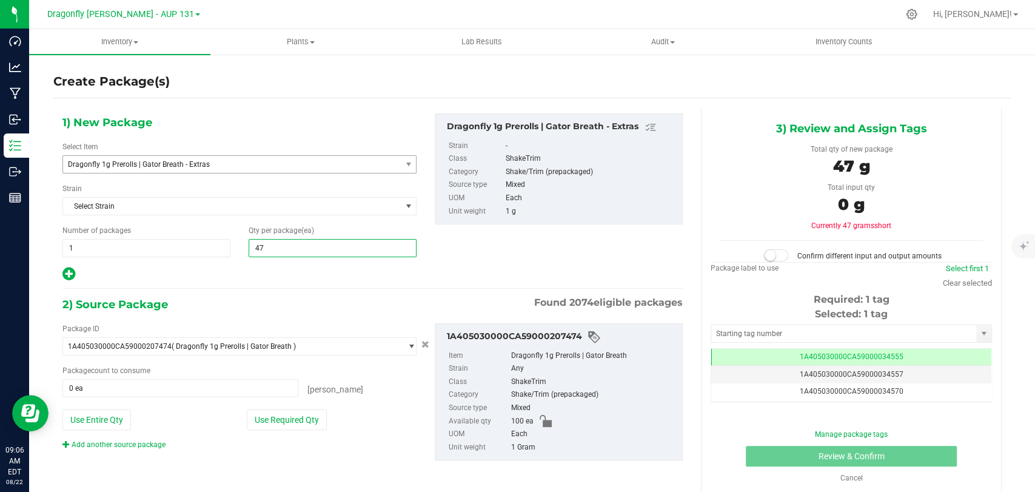
type input "47"
click at [295, 414] on button "Use Required Qty" at bounding box center [287, 419] width 80 height 21
type input "47 ea"
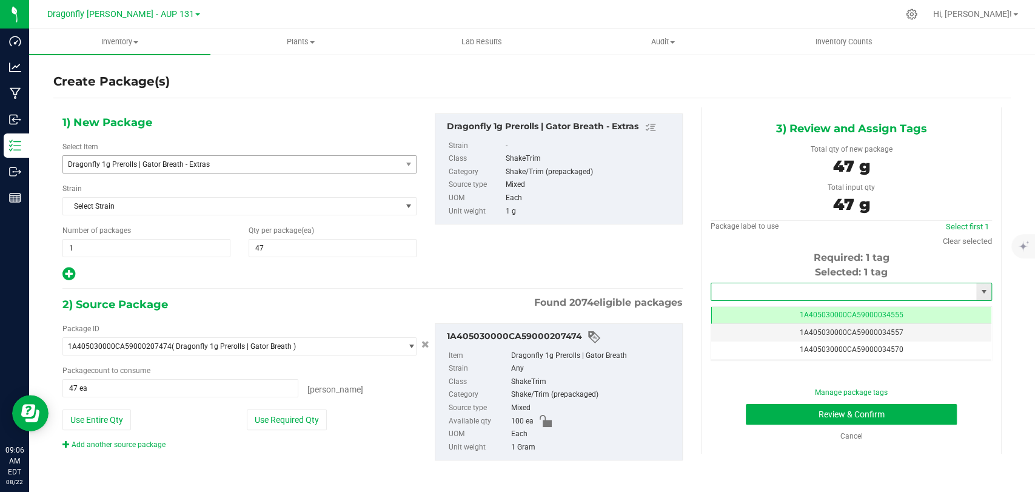
click at [853, 286] on input "text" at bounding box center [843, 291] width 265 height 17
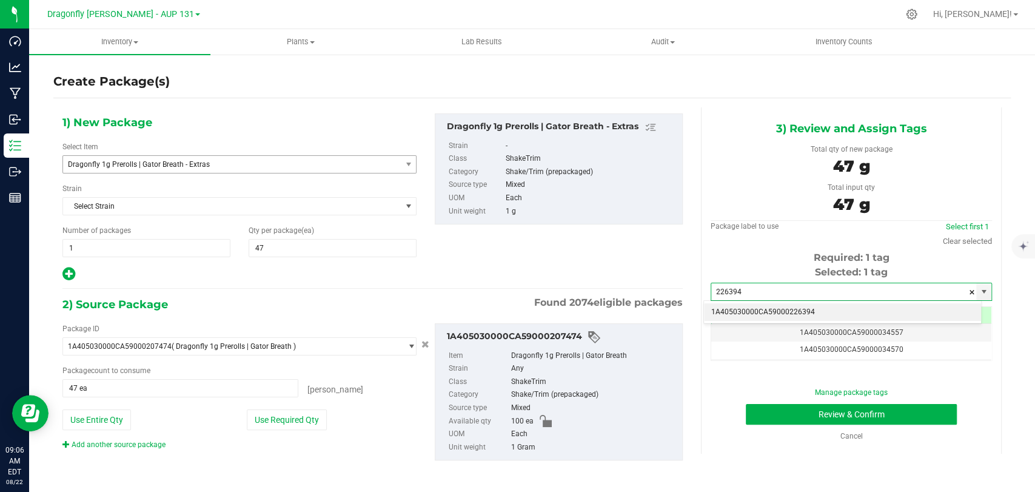
click at [820, 309] on li "1A405030000CA59000226394" at bounding box center [842, 312] width 277 height 18
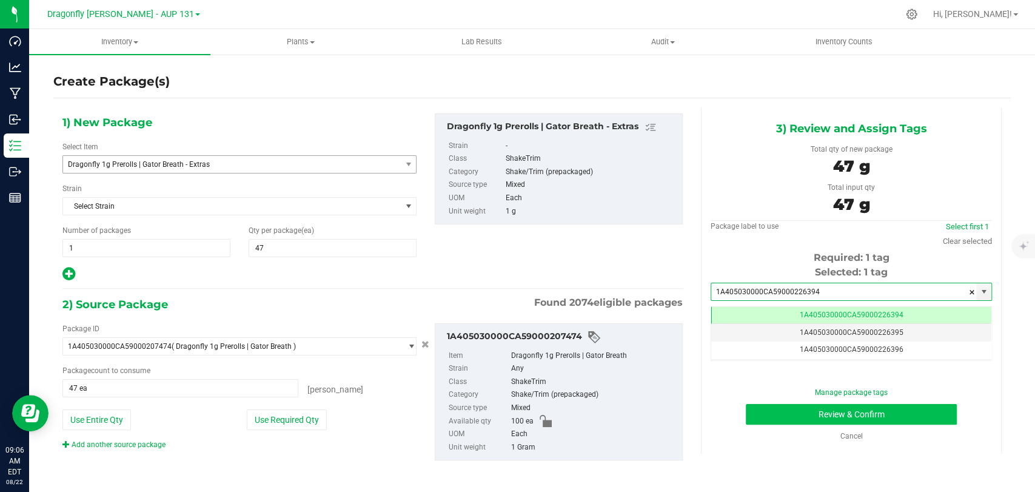
type input "1A405030000CA59000226394"
click at [754, 406] on button "Review & Confirm" at bounding box center [851, 414] width 210 height 21
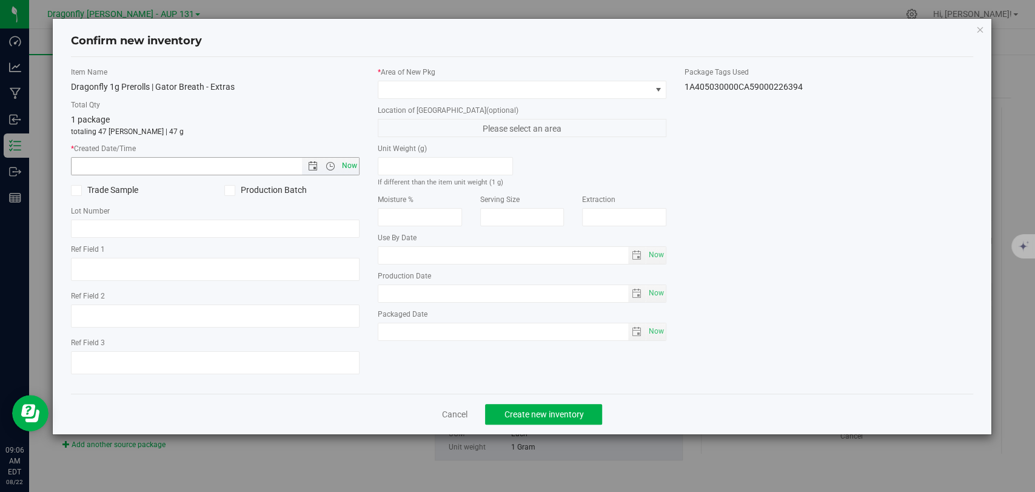
click at [343, 159] on span "Now" at bounding box center [350, 166] width 21 height 18
type input "[DATE] 9:06 AM"
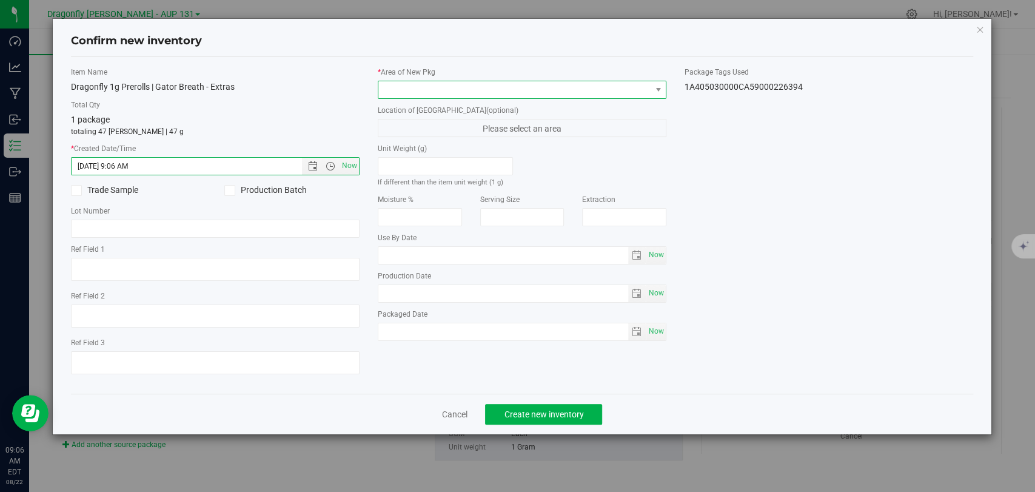
click at [447, 93] on span at bounding box center [514, 89] width 272 height 17
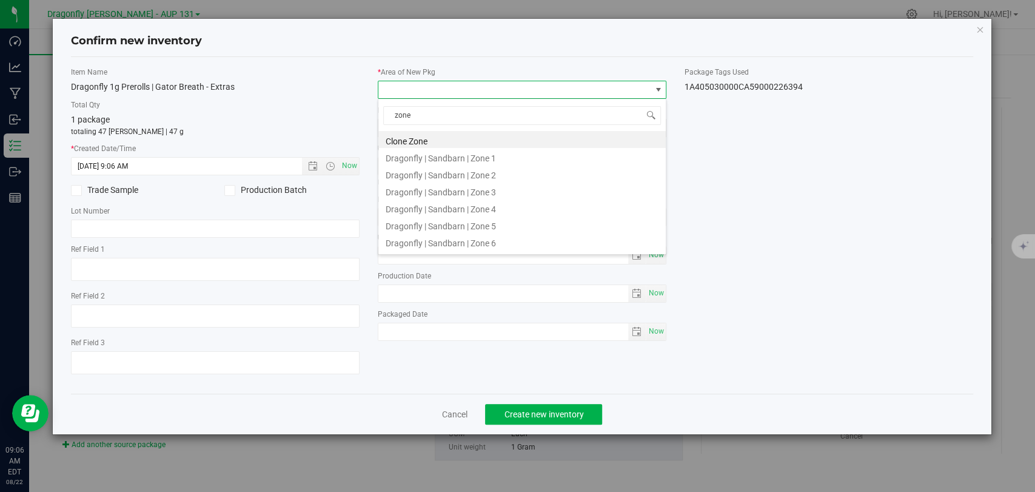
type input "zone 2"
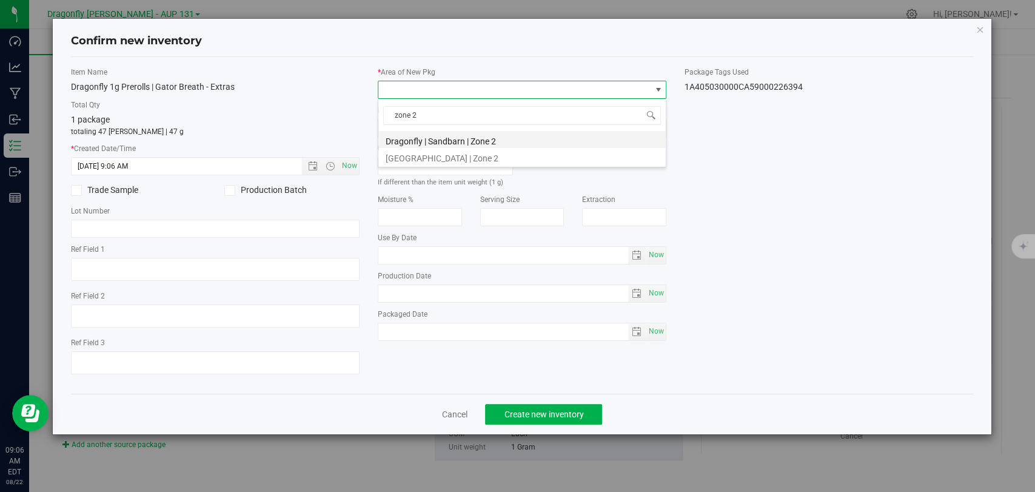
click at [489, 143] on li "Dragonfly | Sandbarn | Zone 2" at bounding box center [521, 139] width 287 height 17
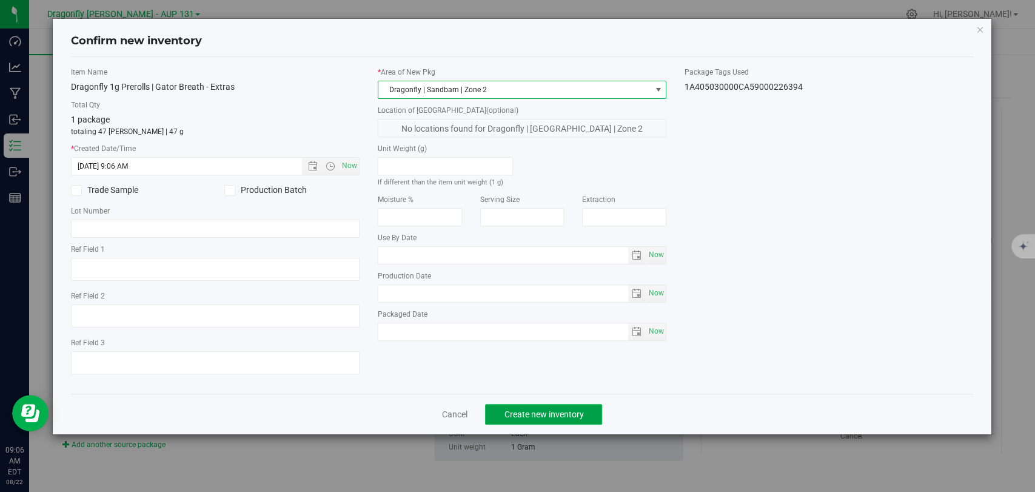
click at [547, 415] on span "Create new inventory" at bounding box center [543, 414] width 79 height 10
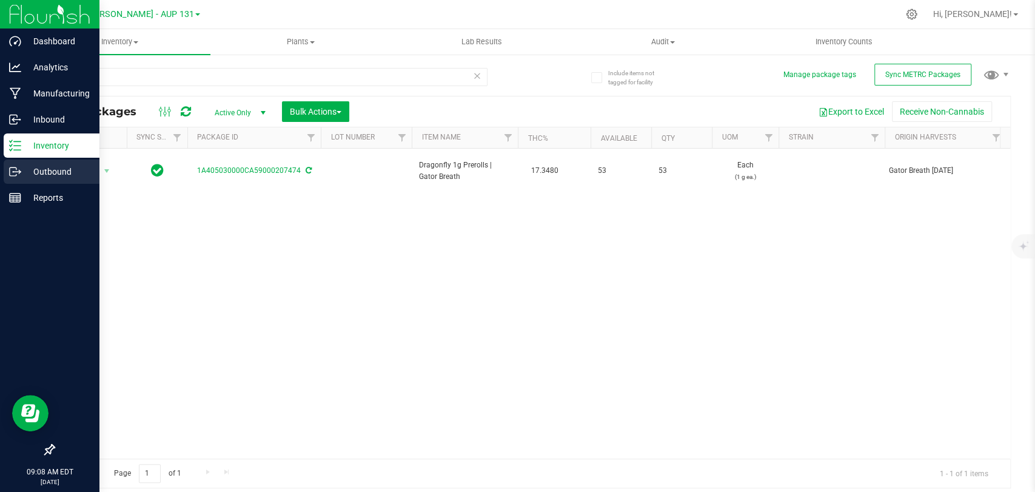
click at [58, 172] on p "Outbound" at bounding box center [57, 171] width 73 height 15
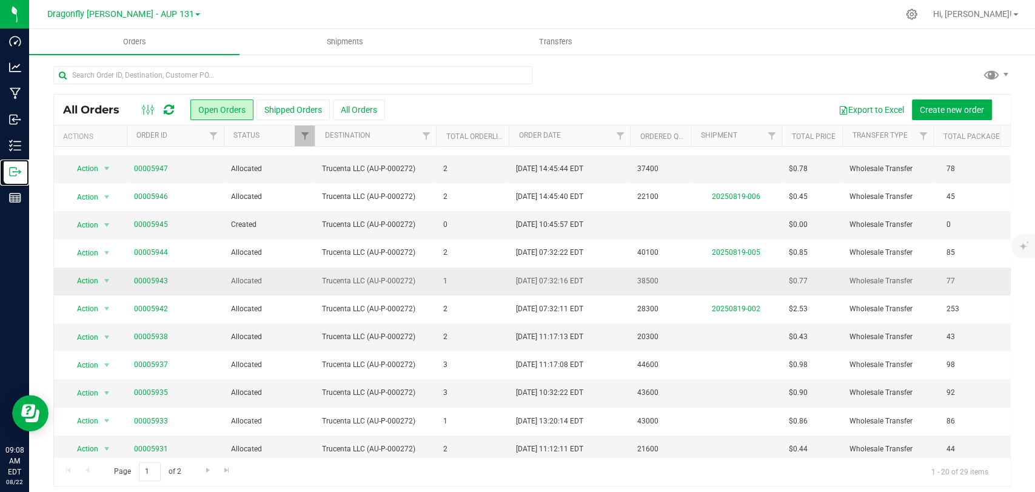
scroll to position [258, 0]
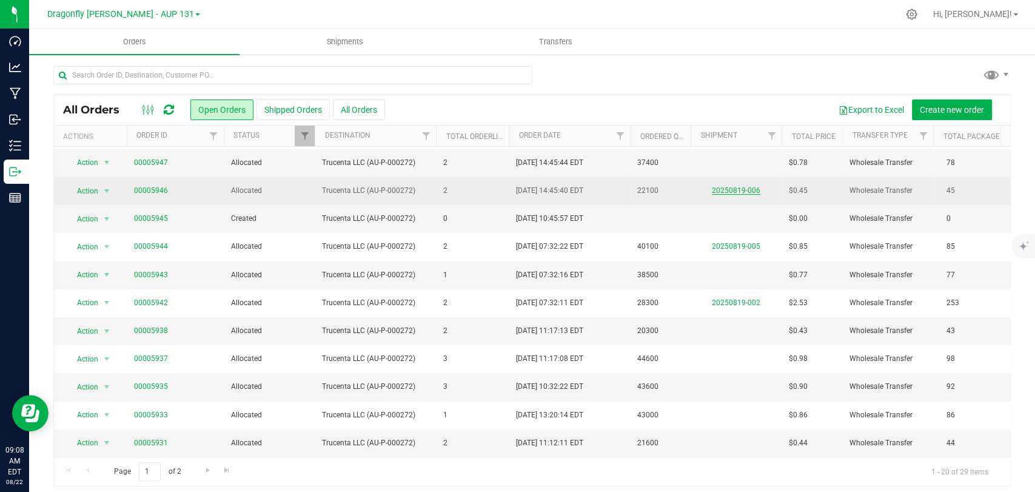
click at [740, 186] on link "20250819-006" at bounding box center [736, 190] width 49 height 8
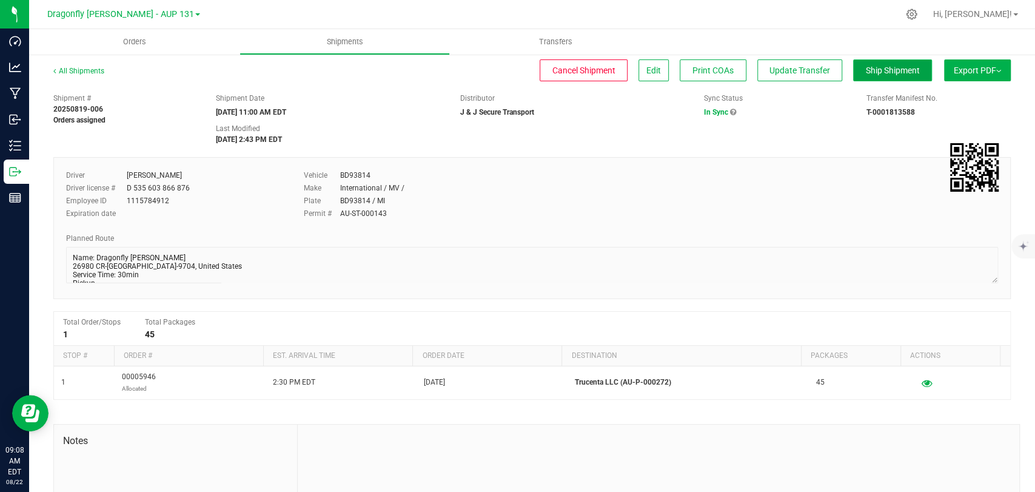
click at [894, 70] on span "Ship Shipment" at bounding box center [893, 70] width 54 height 10
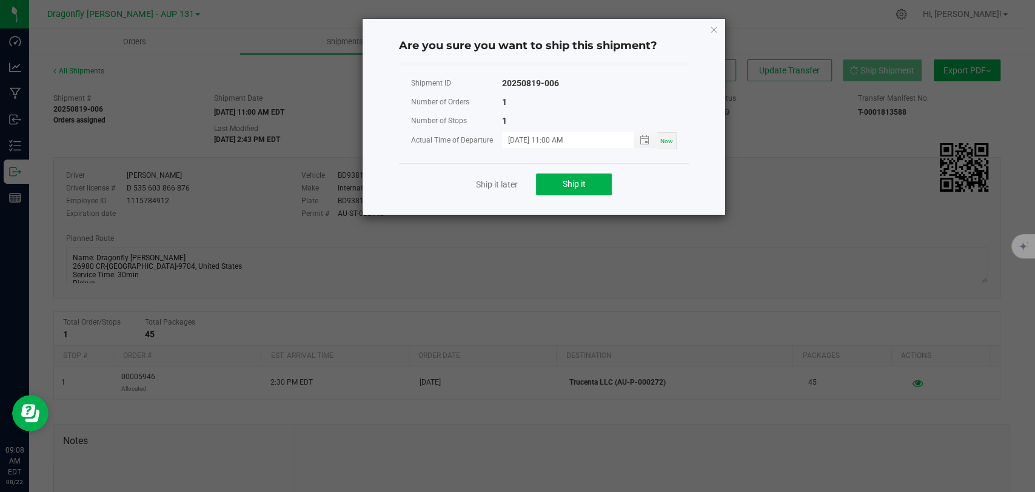
click at [574, 171] on div "Ship it later Ship it" at bounding box center [544, 184] width 290 height 42
click at [575, 175] on button "Ship it" at bounding box center [574, 184] width 76 height 22
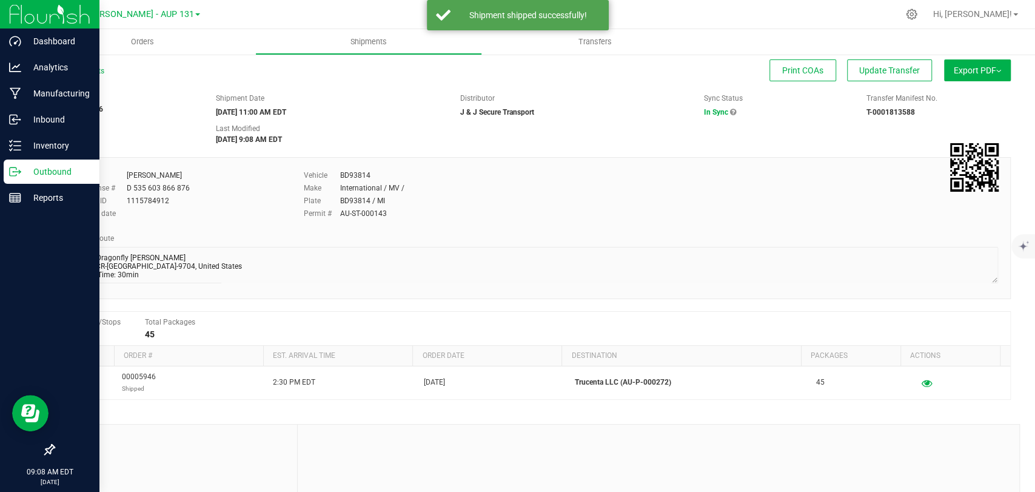
click at [16, 174] on icon at bounding box center [13, 171] width 7 height 8
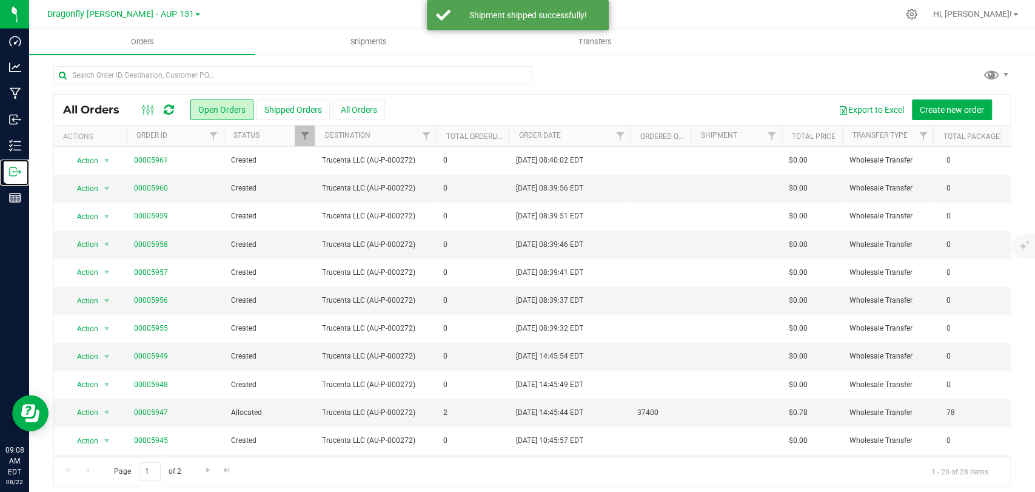
scroll to position [258, 0]
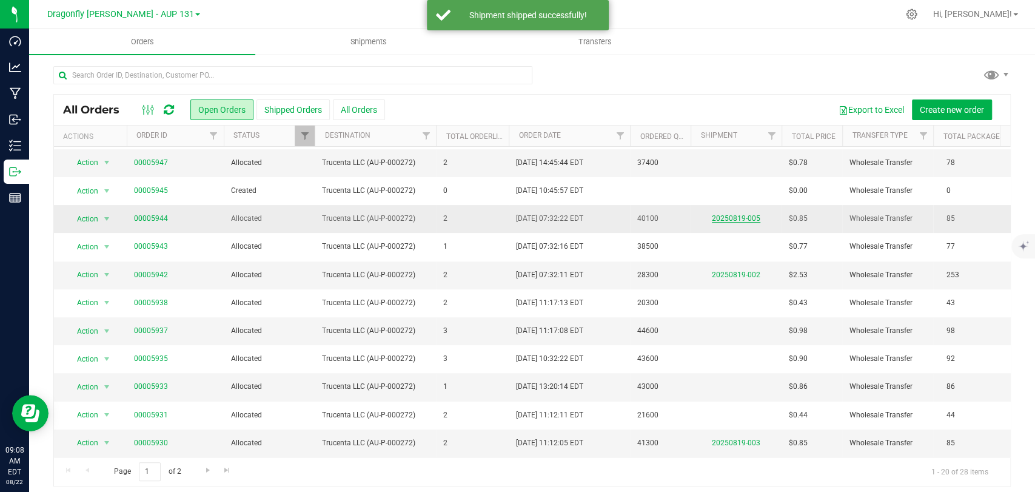
click at [739, 214] on link "20250819-005" at bounding box center [736, 218] width 49 height 8
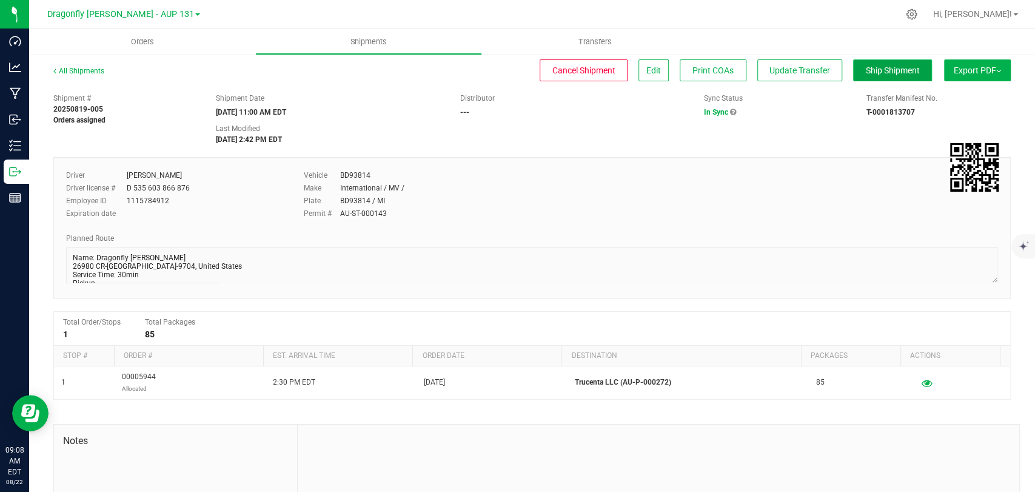
click at [890, 70] on span "Ship Shipment" at bounding box center [893, 70] width 54 height 10
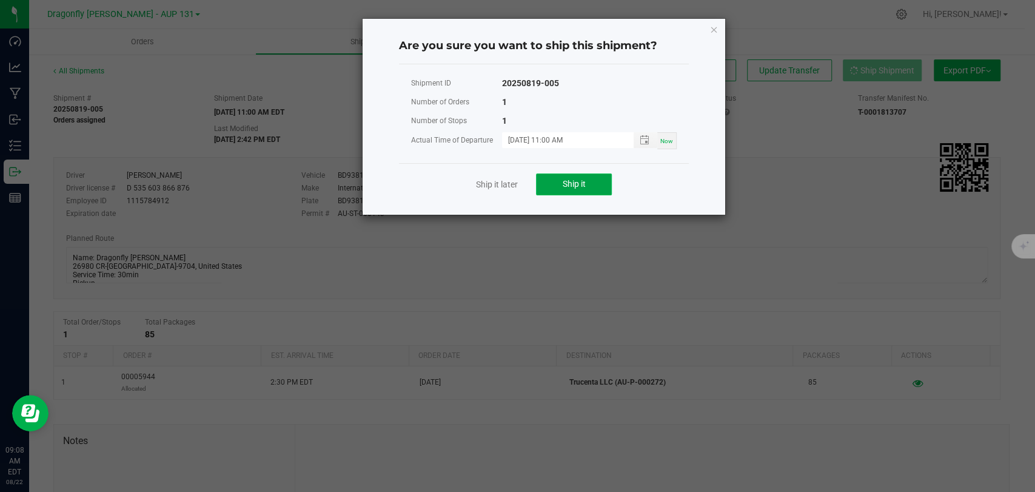
click at [600, 176] on button "Ship it" at bounding box center [574, 184] width 76 height 22
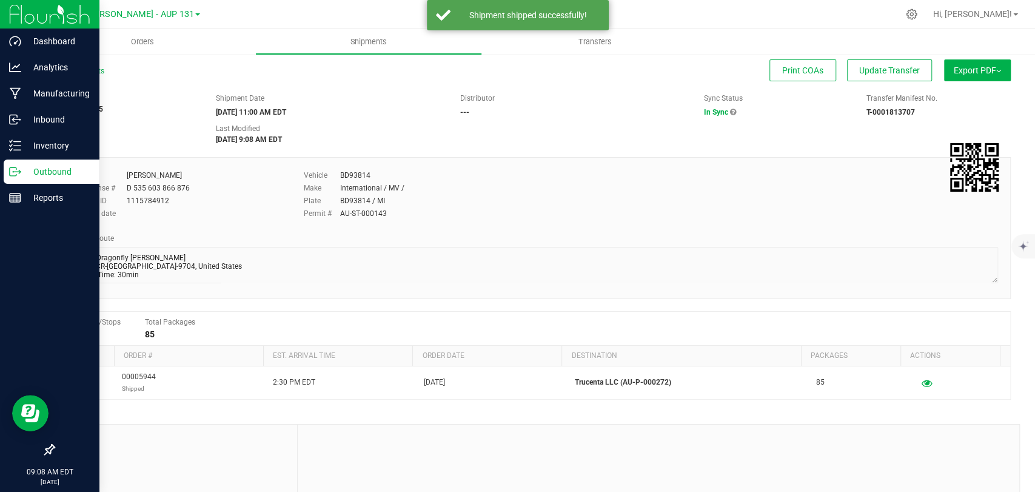
click at [42, 173] on p "Outbound" at bounding box center [57, 171] width 73 height 15
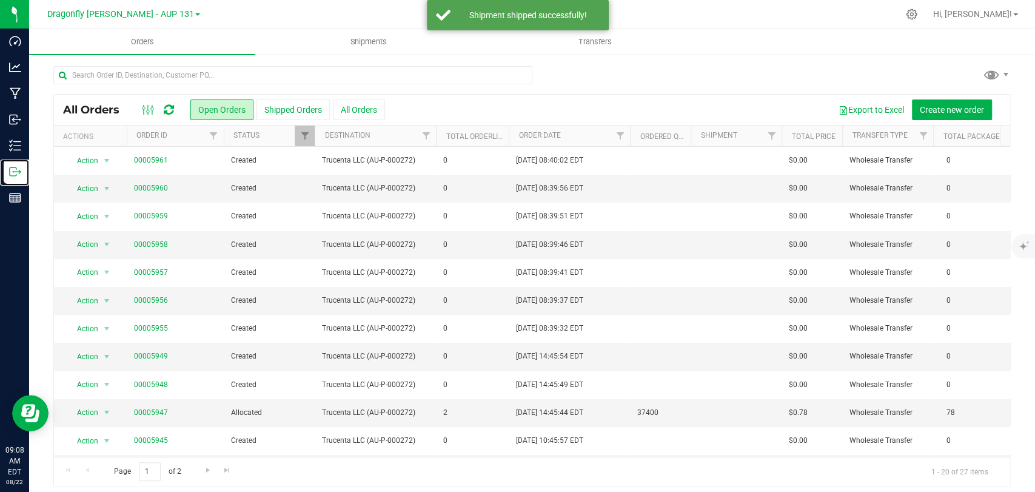
scroll to position [258, 0]
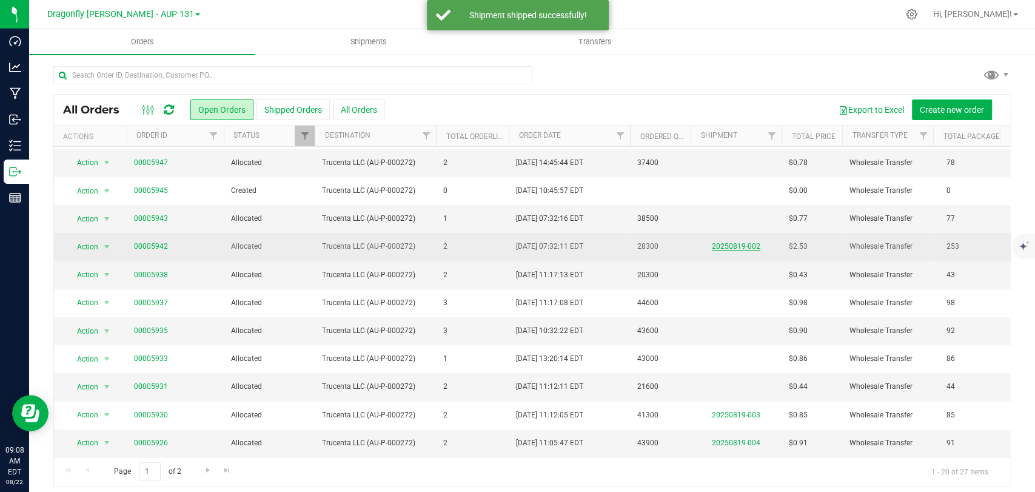
click at [742, 242] on link "20250819-002" at bounding box center [736, 246] width 49 height 8
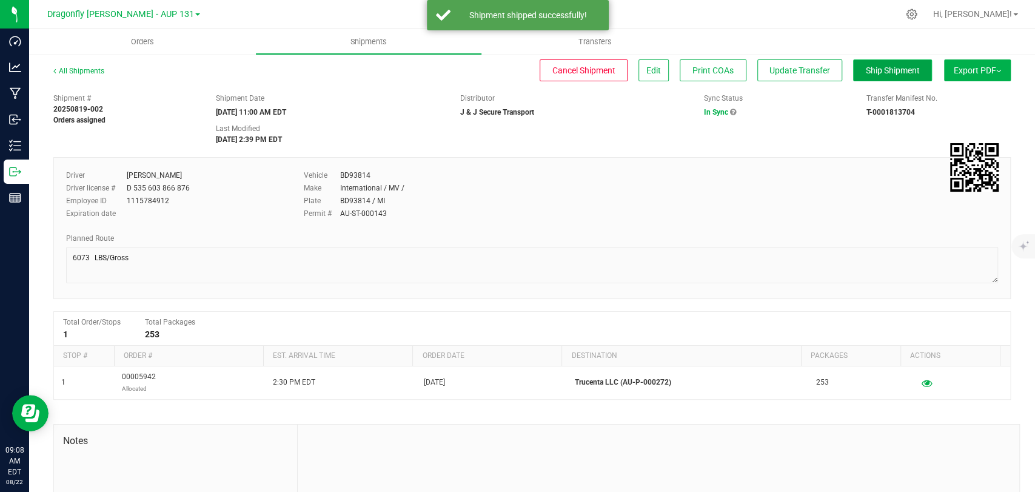
click at [880, 73] on span "Ship Shipment" at bounding box center [893, 70] width 54 height 10
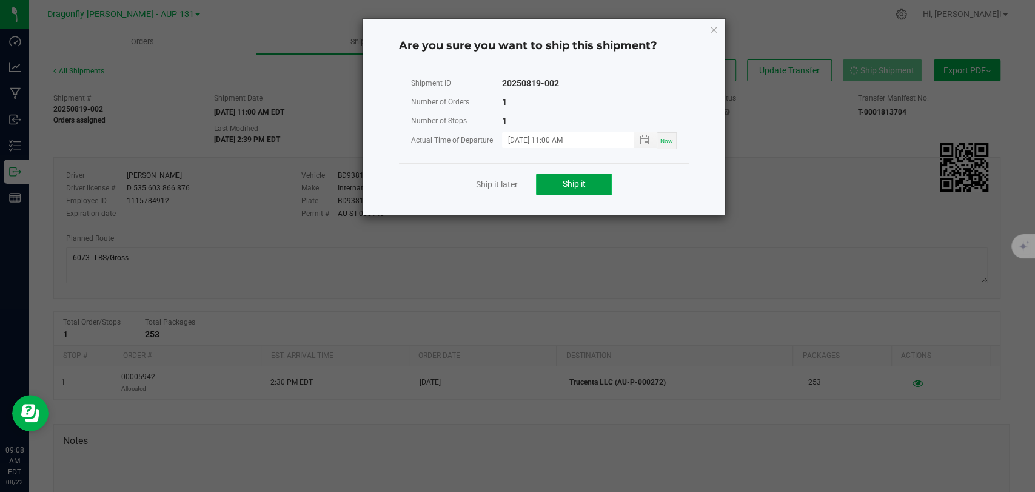
click at [588, 183] on button "Ship it" at bounding box center [574, 184] width 76 height 22
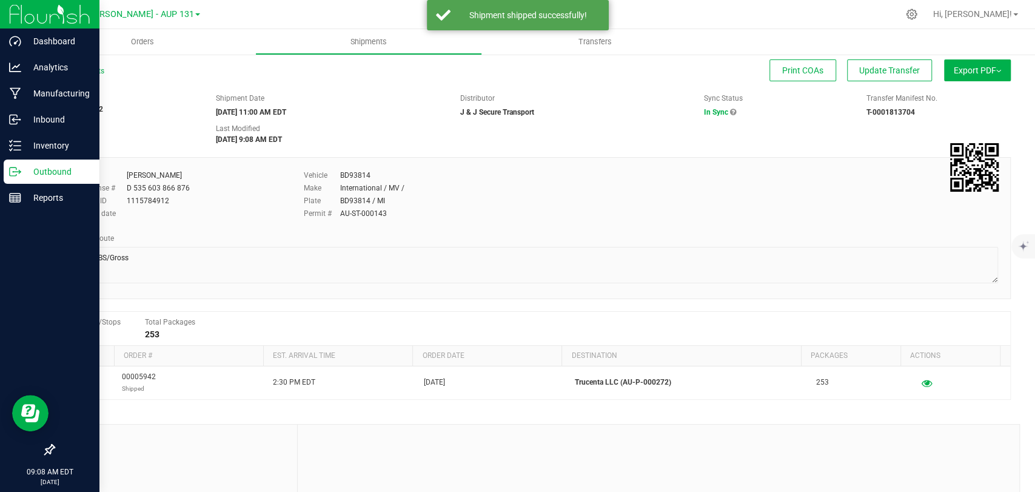
click at [11, 176] on icon at bounding box center [15, 172] width 12 height 12
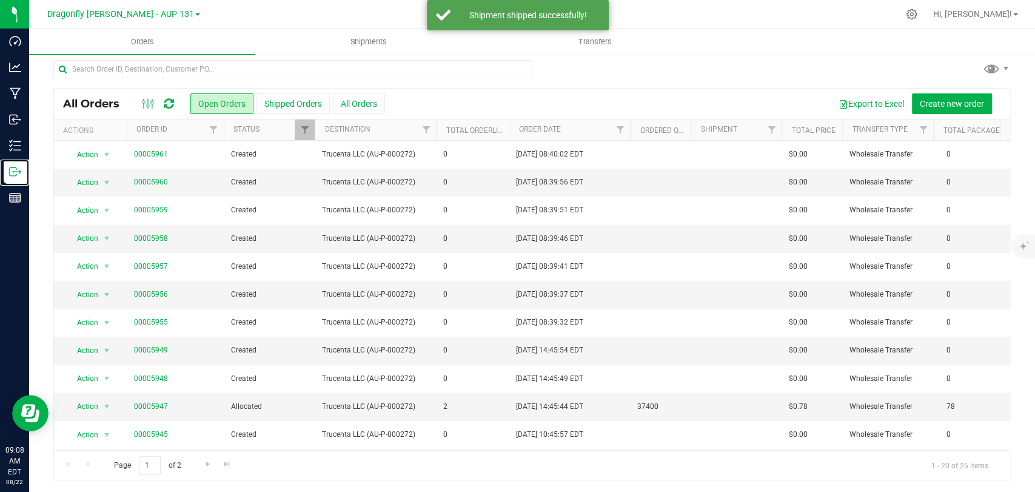
scroll to position [258, 0]
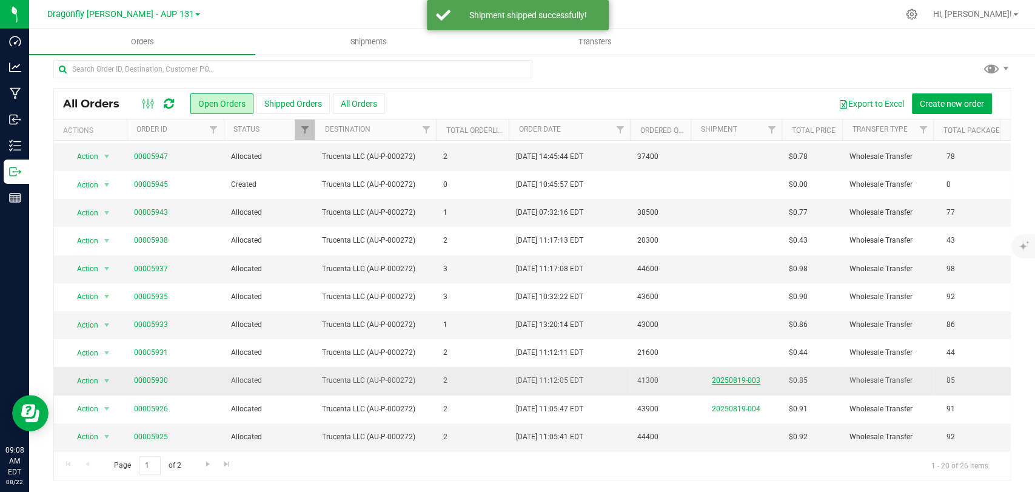
click at [736, 376] on link "20250819-003" at bounding box center [736, 380] width 49 height 8
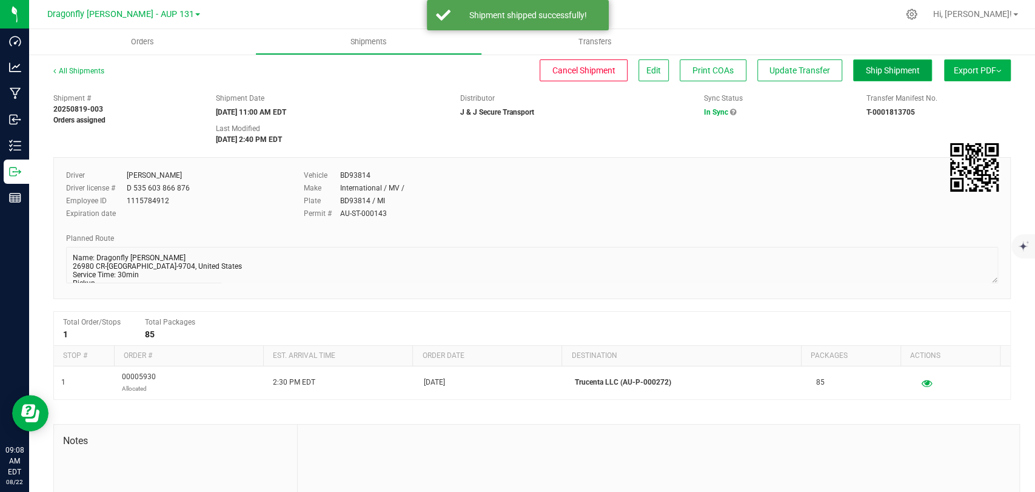
click at [872, 65] on span "Ship Shipment" at bounding box center [893, 70] width 54 height 10
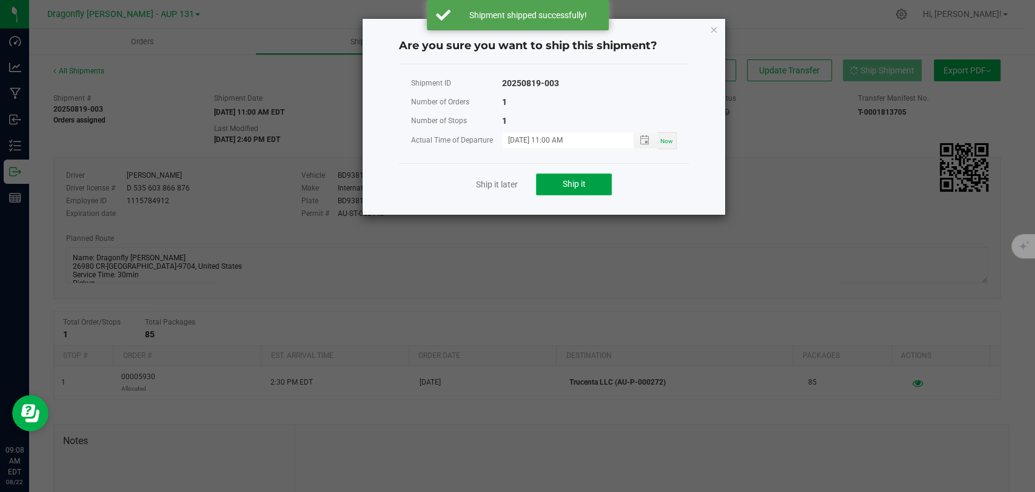
click at [582, 179] on span "Ship it" at bounding box center [574, 184] width 23 height 10
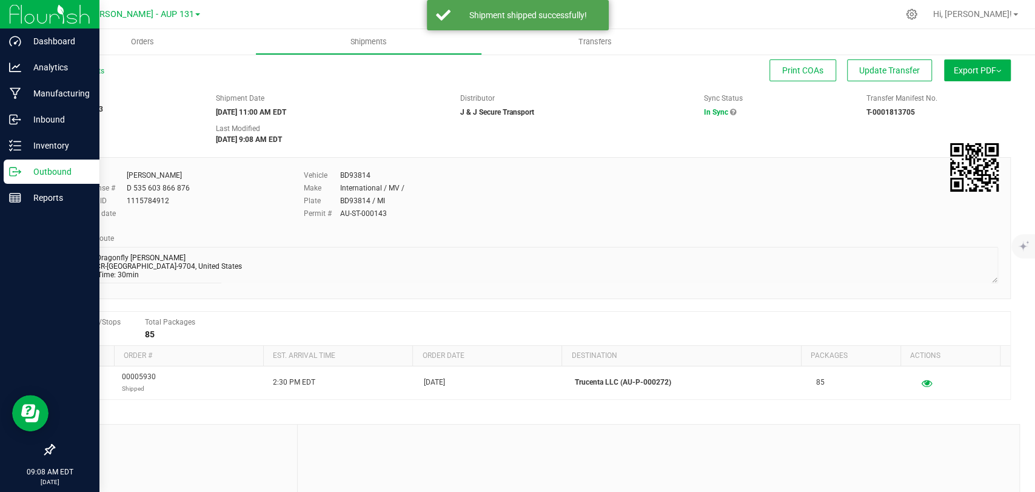
click at [59, 179] on div "Outbound" at bounding box center [52, 171] width 96 height 24
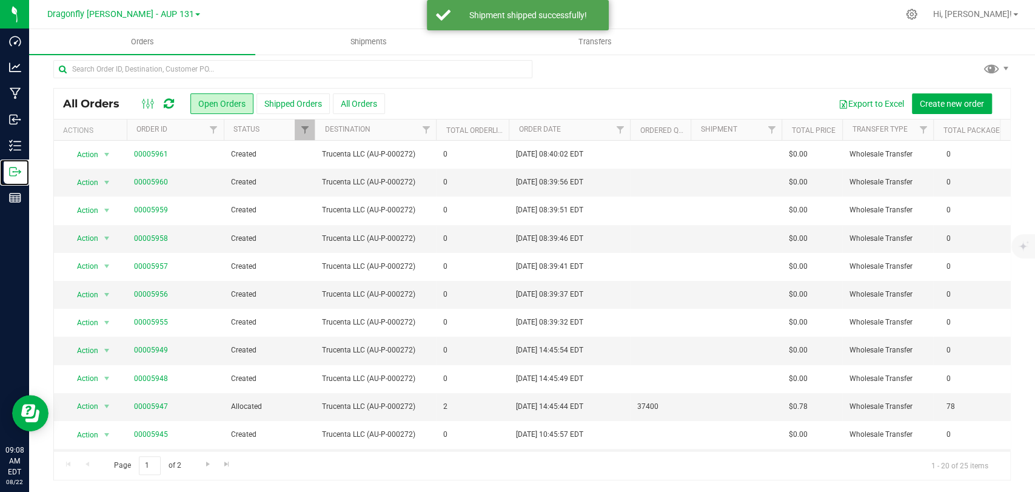
scroll to position [258, 0]
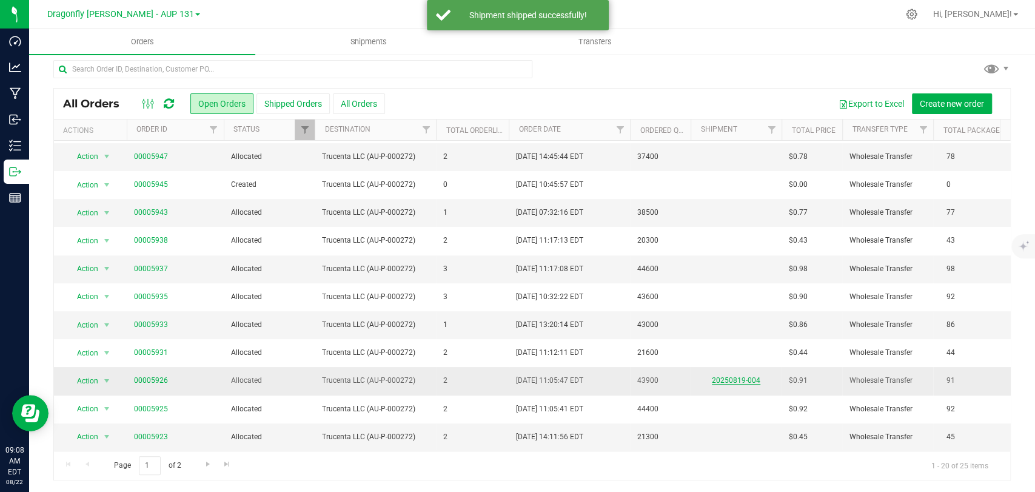
click at [746, 376] on link "20250819-004" at bounding box center [736, 380] width 49 height 8
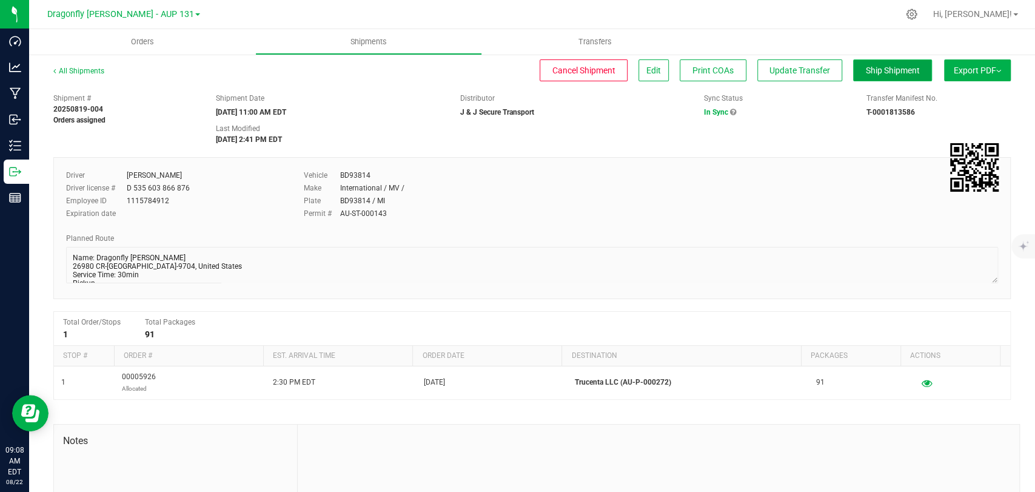
click at [892, 67] on span "Ship Shipment" at bounding box center [893, 70] width 54 height 10
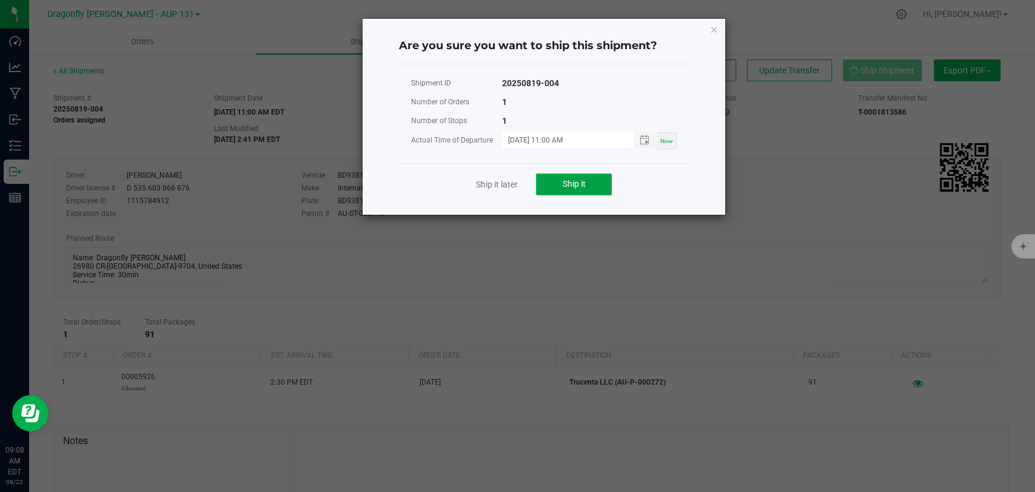
click at [589, 183] on button "Ship it" at bounding box center [574, 184] width 76 height 22
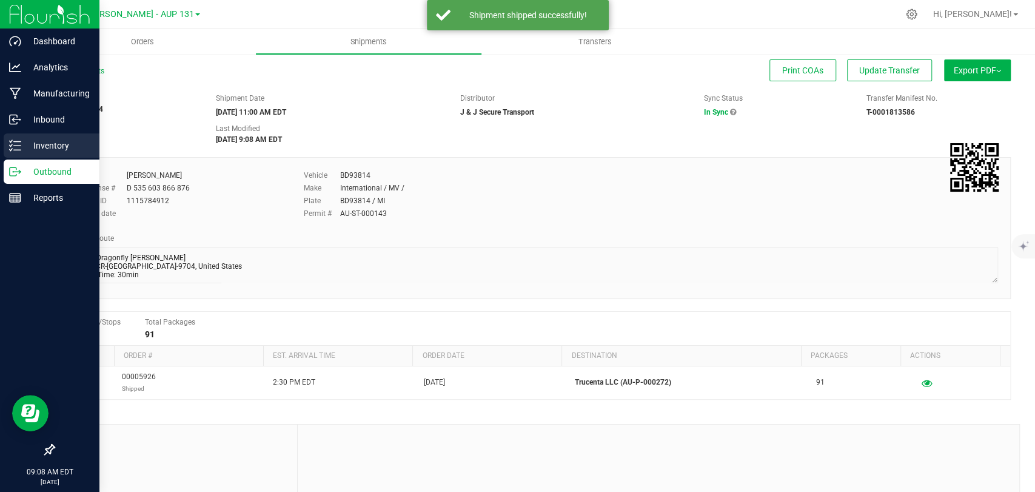
click at [28, 156] on div "Inventory" at bounding box center [52, 145] width 96 height 24
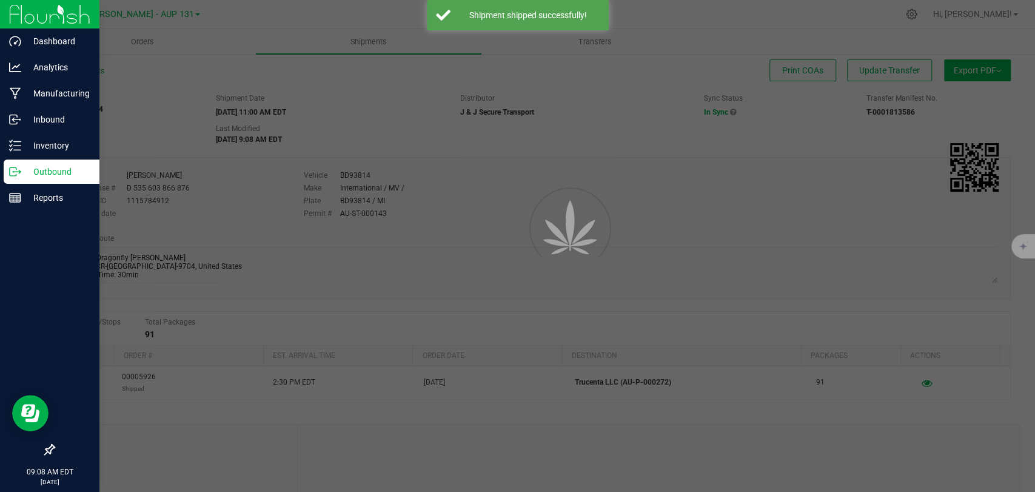
click at [22, 171] on p "Outbound" at bounding box center [57, 171] width 73 height 15
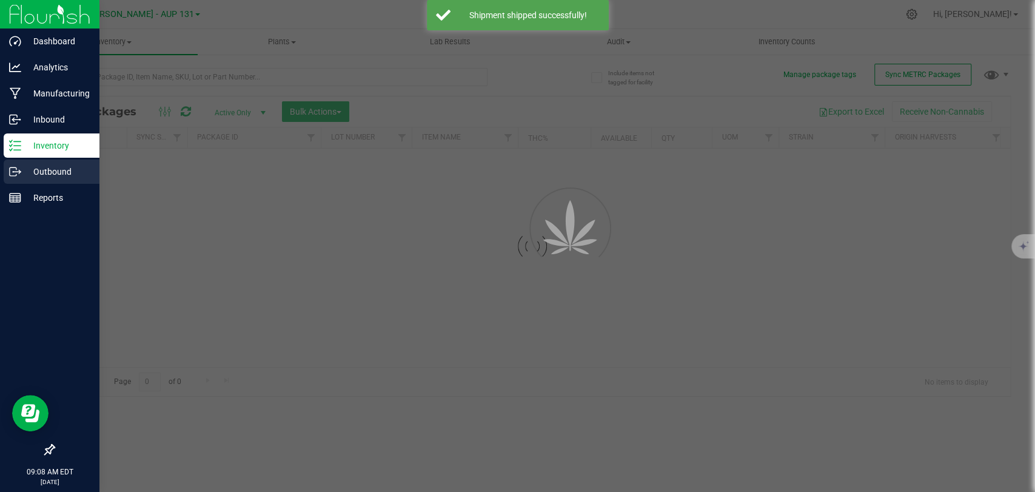
click at [22, 171] on p "Outbound" at bounding box center [57, 171] width 73 height 15
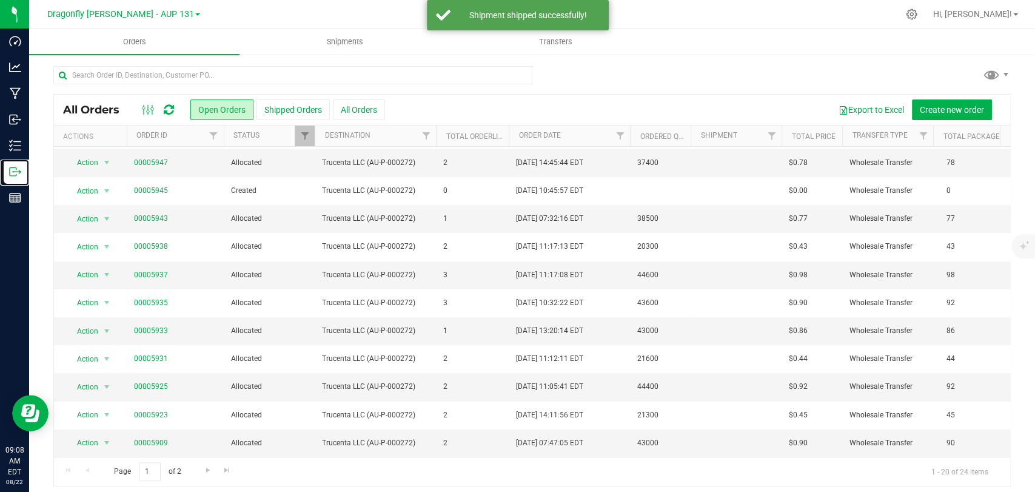
scroll to position [258, 0]
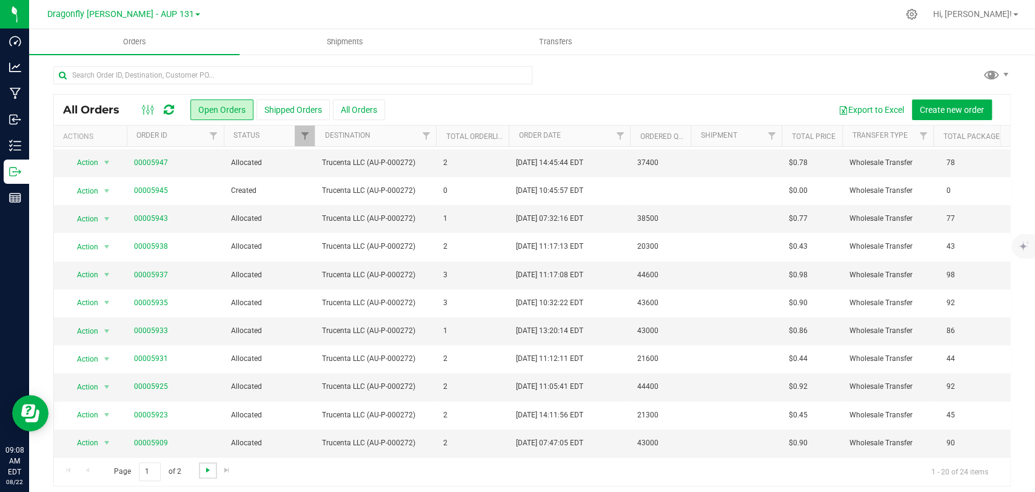
click at [203, 471] on span "Go to the next page" at bounding box center [208, 470] width 10 height 10
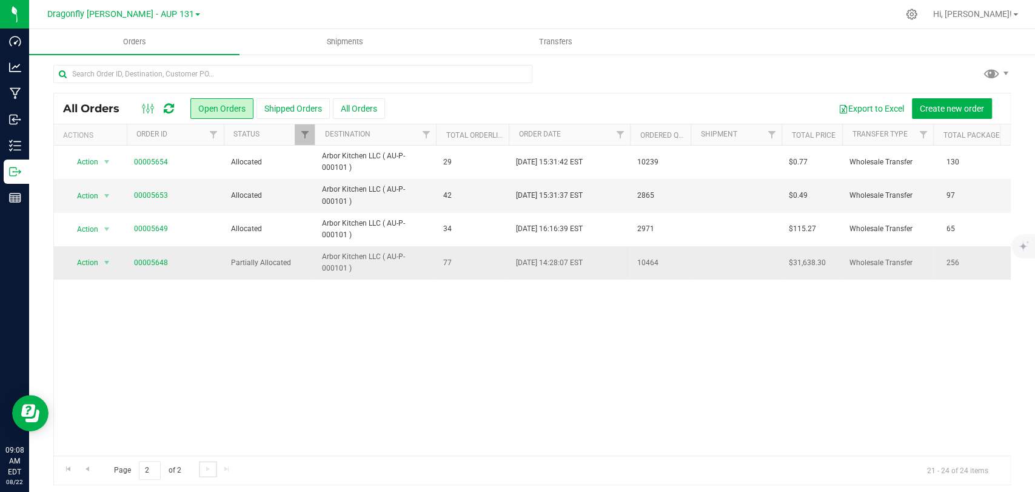
scroll to position [0, 0]
click at [91, 474] on link "Go to the previous page" at bounding box center [87, 470] width 18 height 16
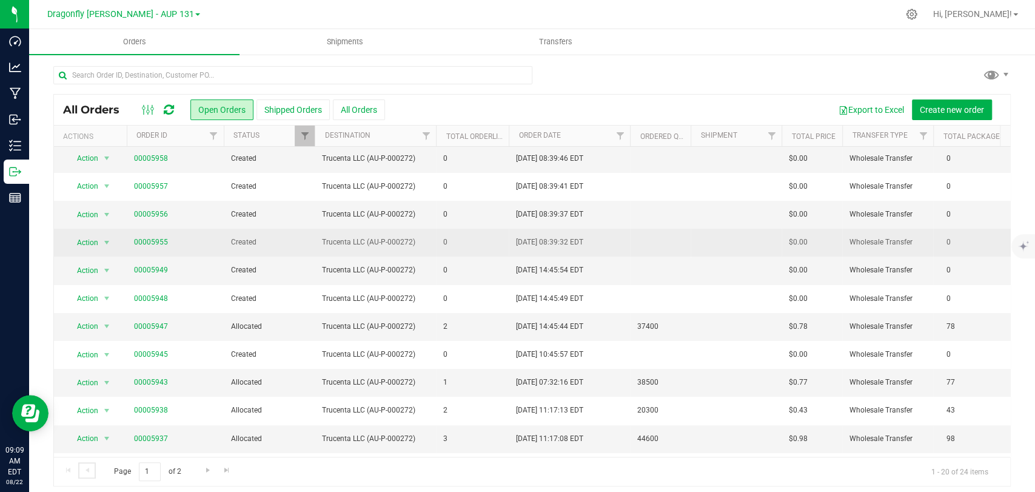
scroll to position [135, 0]
